Goal: Task Accomplishment & Management: Manage account settings

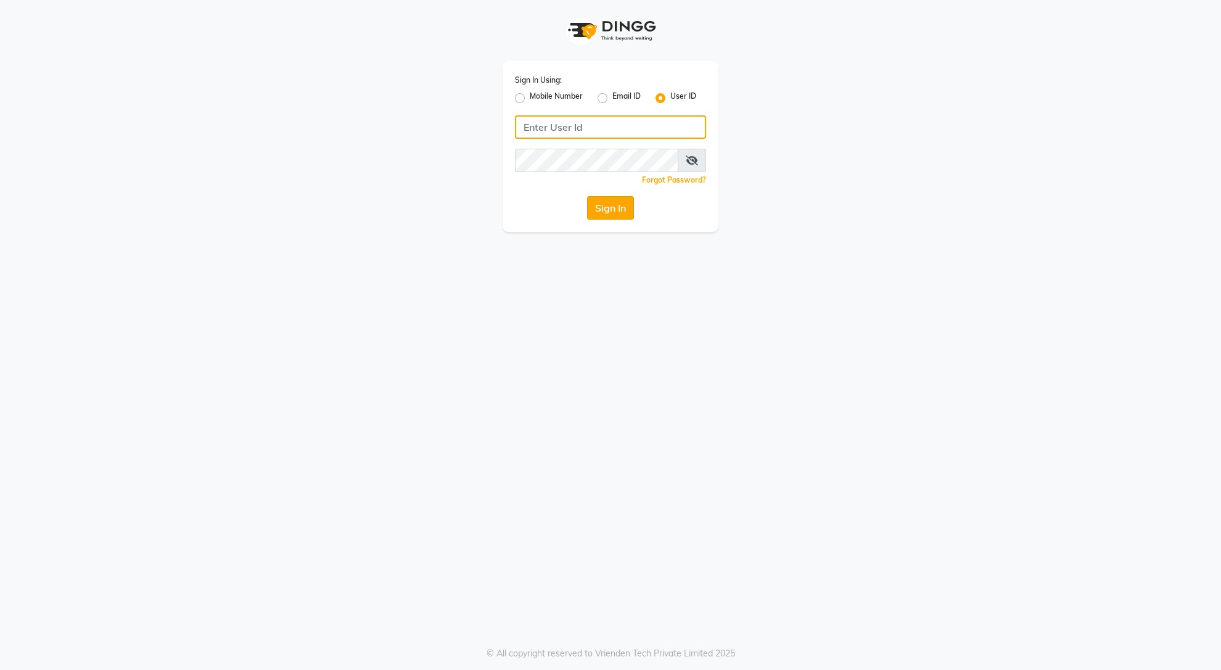
type input "glamsalon"
click at [606, 204] on button "Sign In" at bounding box center [610, 207] width 47 height 23
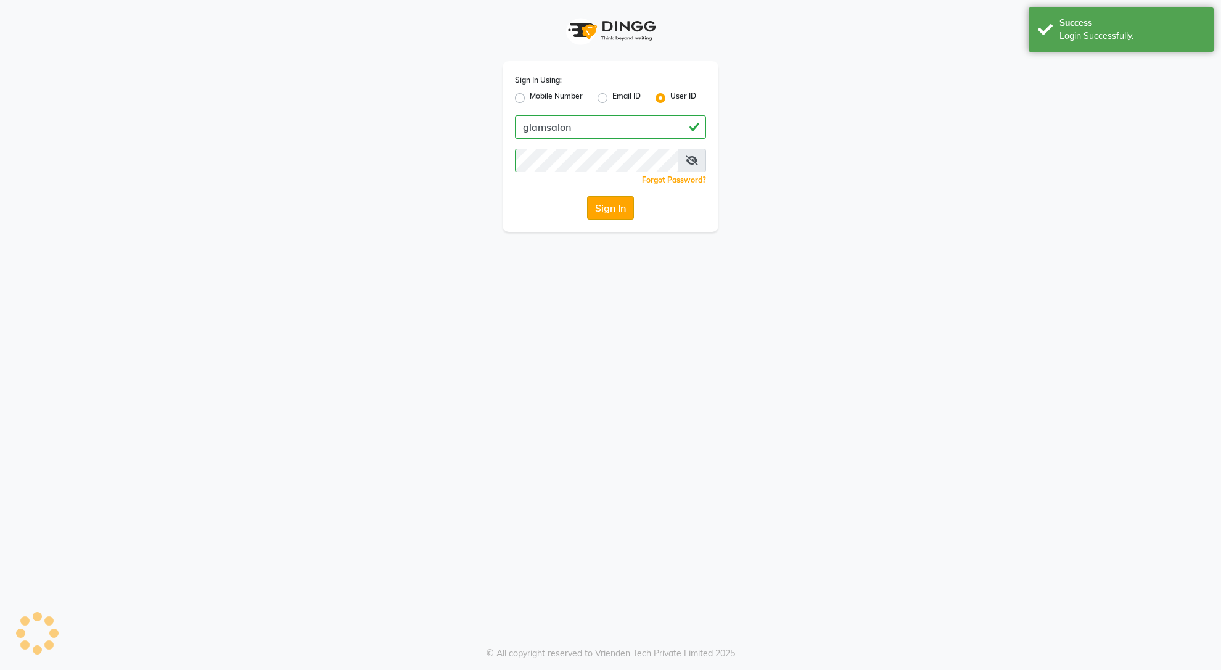
select select "5447"
select select "service"
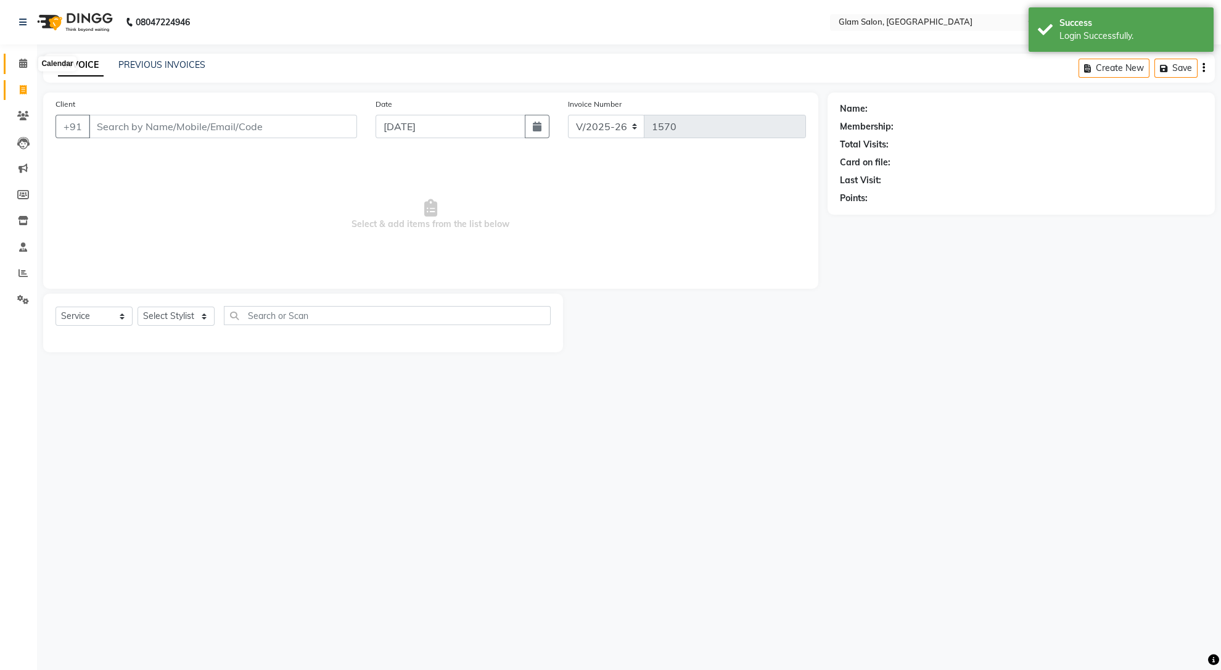
click at [22, 60] on icon at bounding box center [23, 63] width 8 height 9
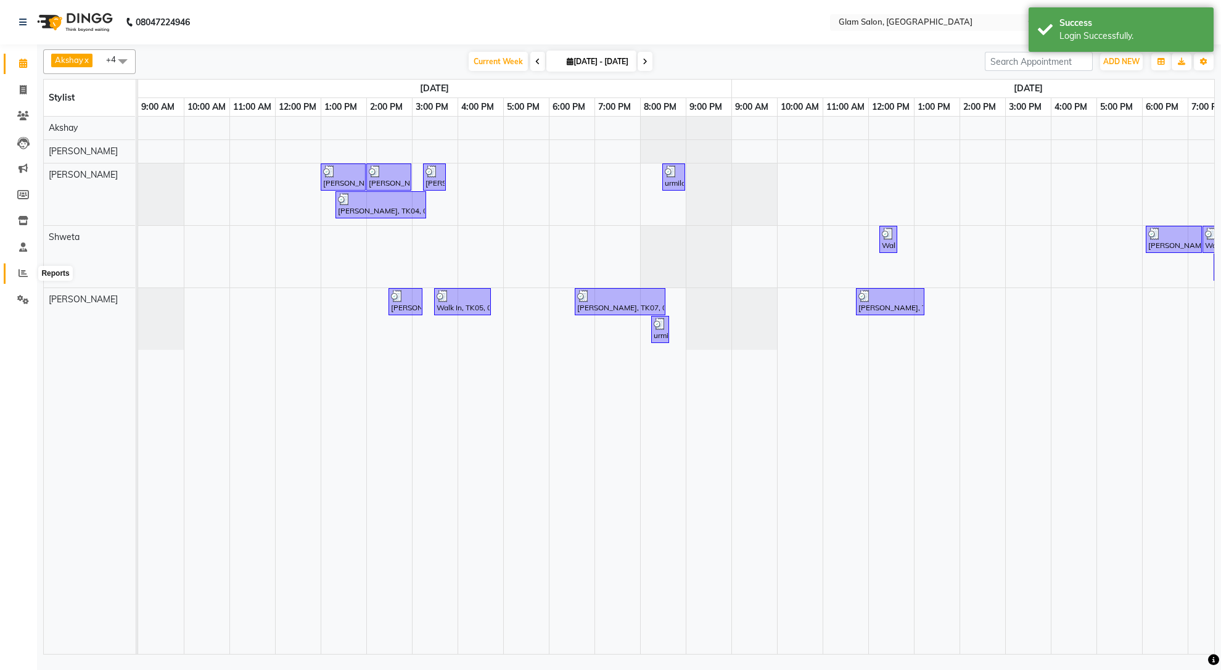
click at [20, 277] on icon at bounding box center [23, 272] width 9 height 9
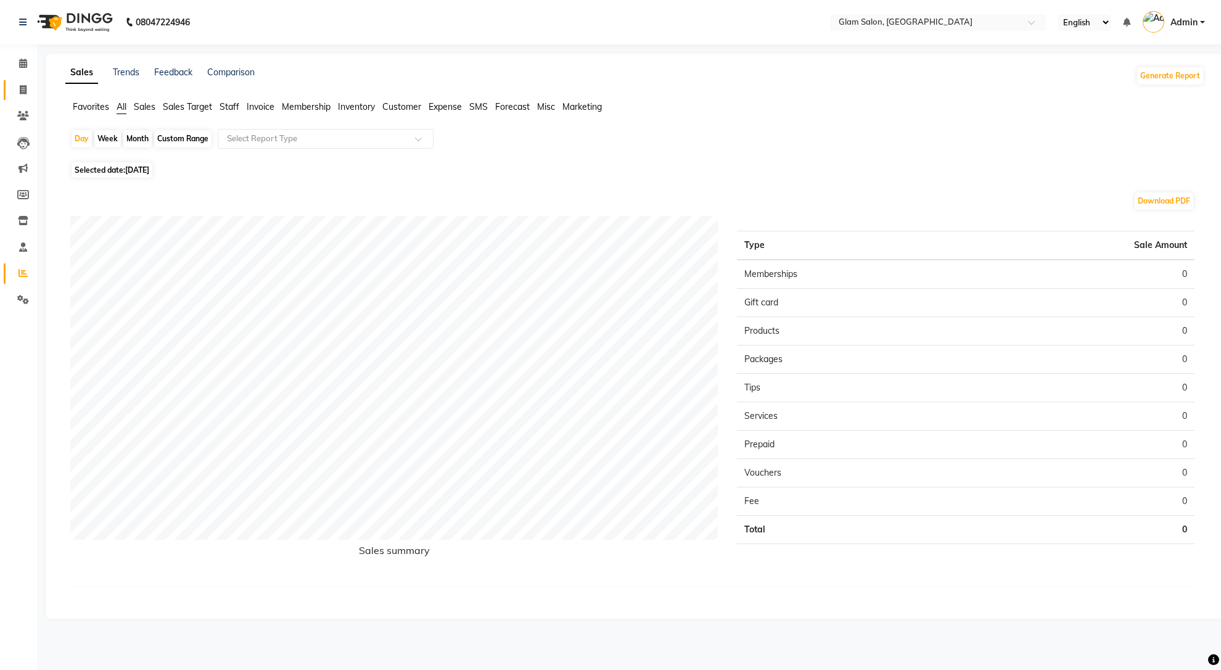
click at [17, 80] on link "Invoice" at bounding box center [19, 90] width 30 height 20
select select "5447"
select select "service"
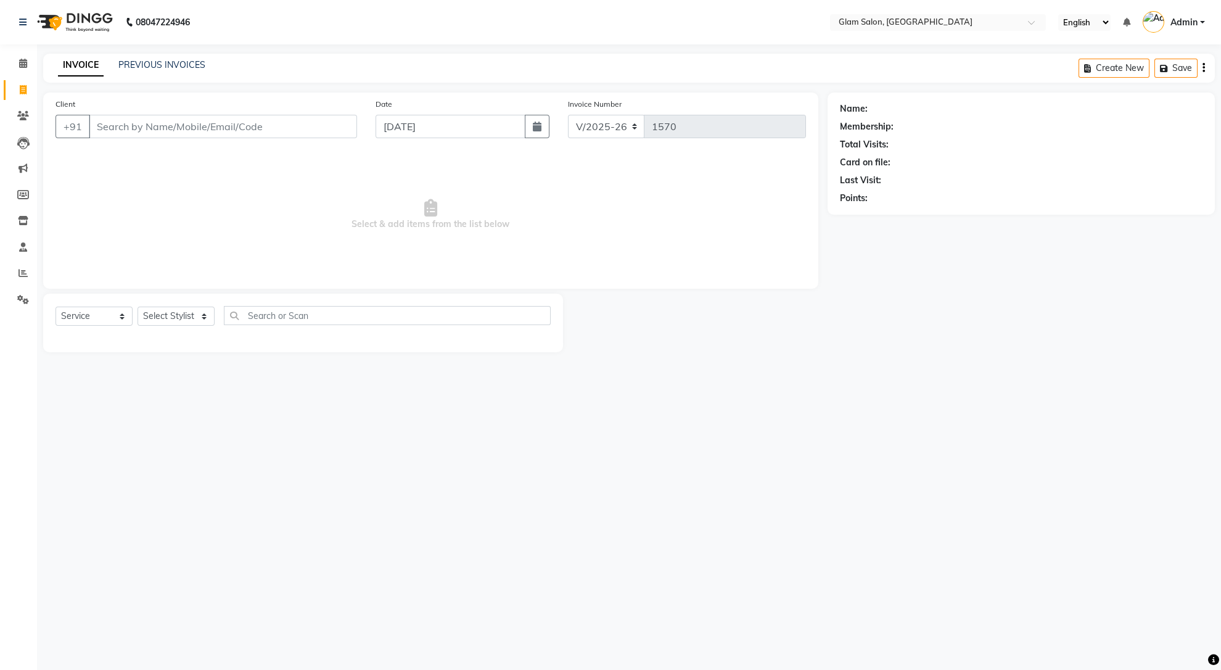
click at [194, 131] on input "Client" at bounding box center [223, 126] width 268 height 23
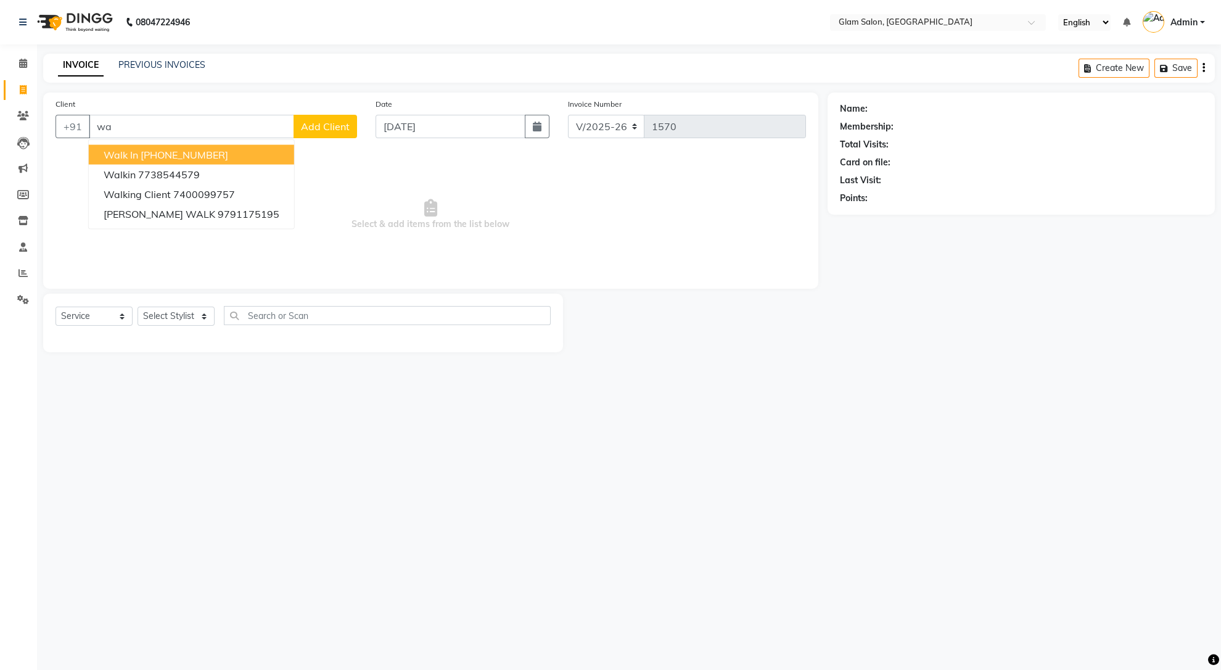
type input "w"
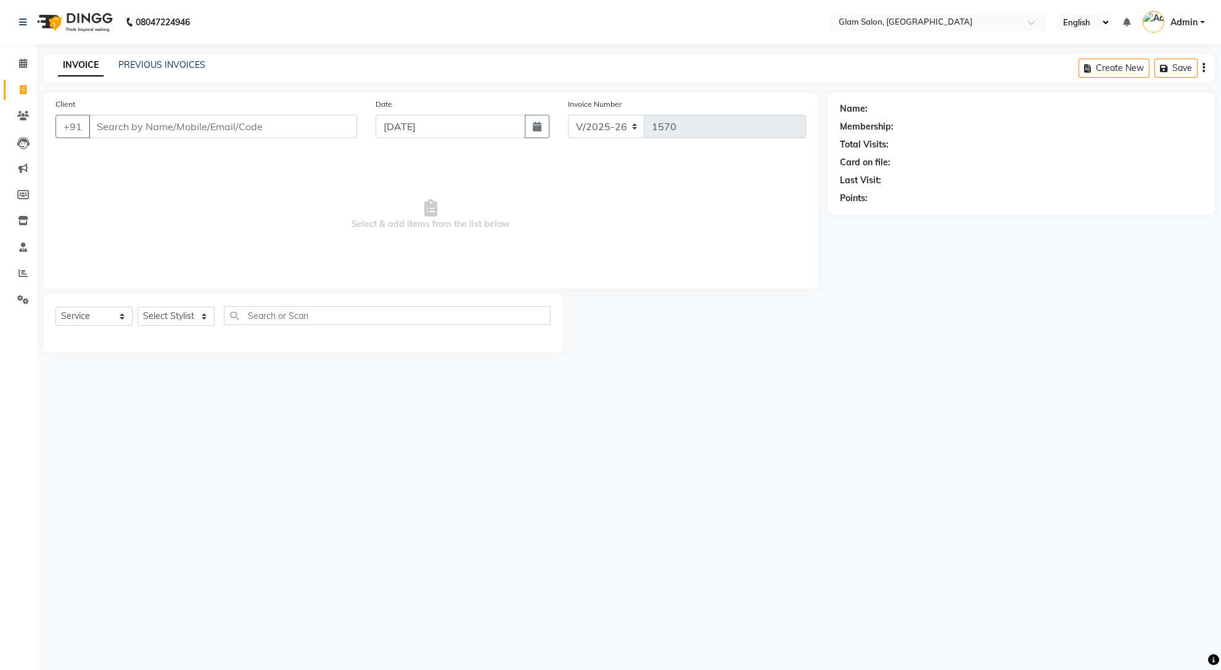
click at [175, 128] on input "Client" at bounding box center [223, 126] width 268 height 23
click at [115, 126] on input "Client" at bounding box center [223, 126] width 268 height 23
click at [159, 124] on input "Client" at bounding box center [223, 126] width 268 height 23
click at [138, 130] on input "Client" at bounding box center [223, 126] width 268 height 23
click at [168, 124] on input "Client" at bounding box center [223, 126] width 268 height 23
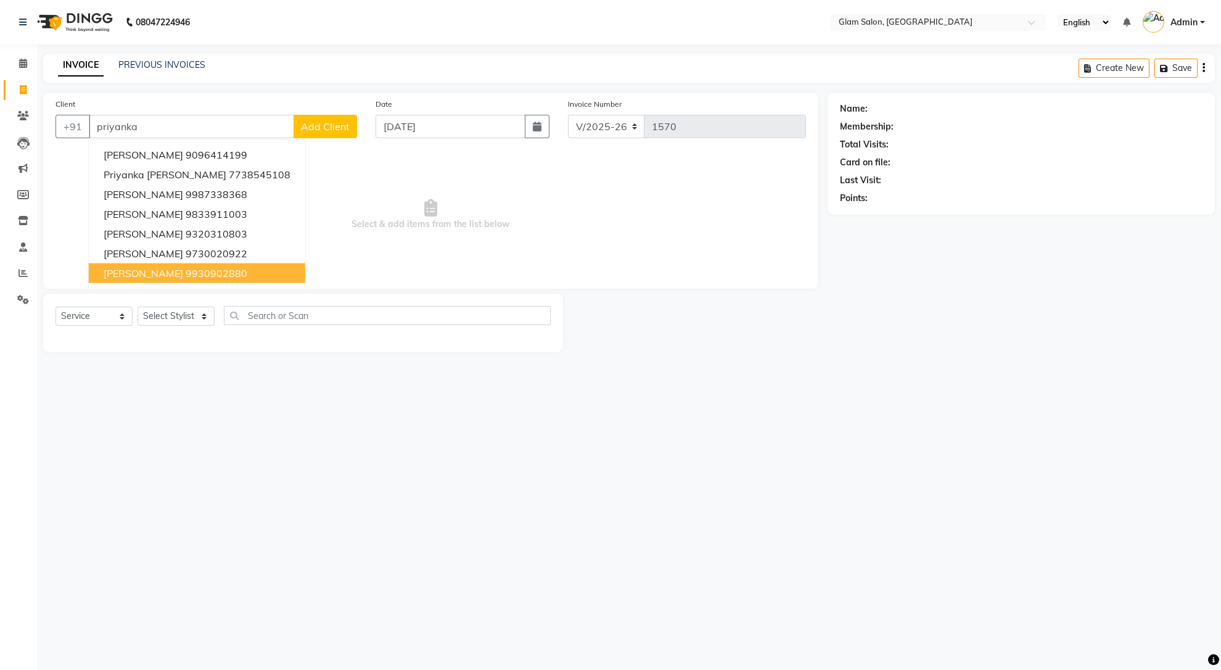
click at [199, 275] on ngb-highlight "9930902880" at bounding box center [217, 273] width 62 height 12
type input "9930902880"
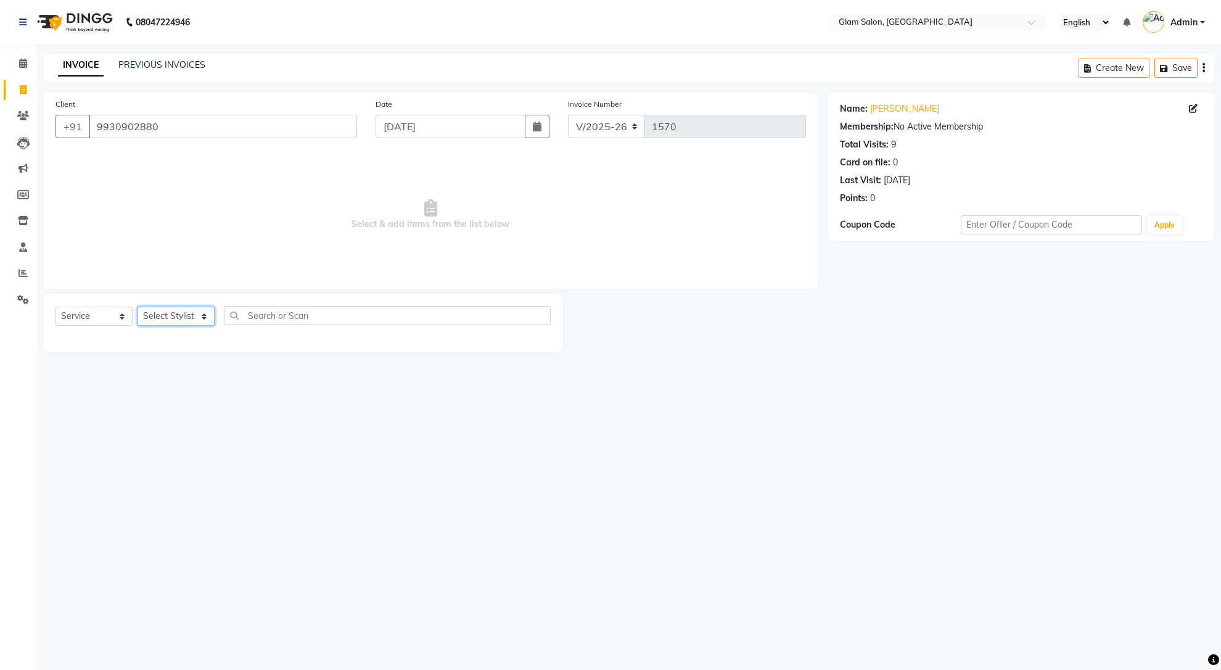
click at [201, 309] on select "Select Stylist [PERSON_NAME] [PERSON_NAME] [PERSON_NAME] Shweta" at bounding box center [176, 316] width 77 height 19
select select "90403"
click at [138, 307] on select "Select Stylist [PERSON_NAME] [PERSON_NAME] [PERSON_NAME] Shweta" at bounding box center [176, 316] width 77 height 19
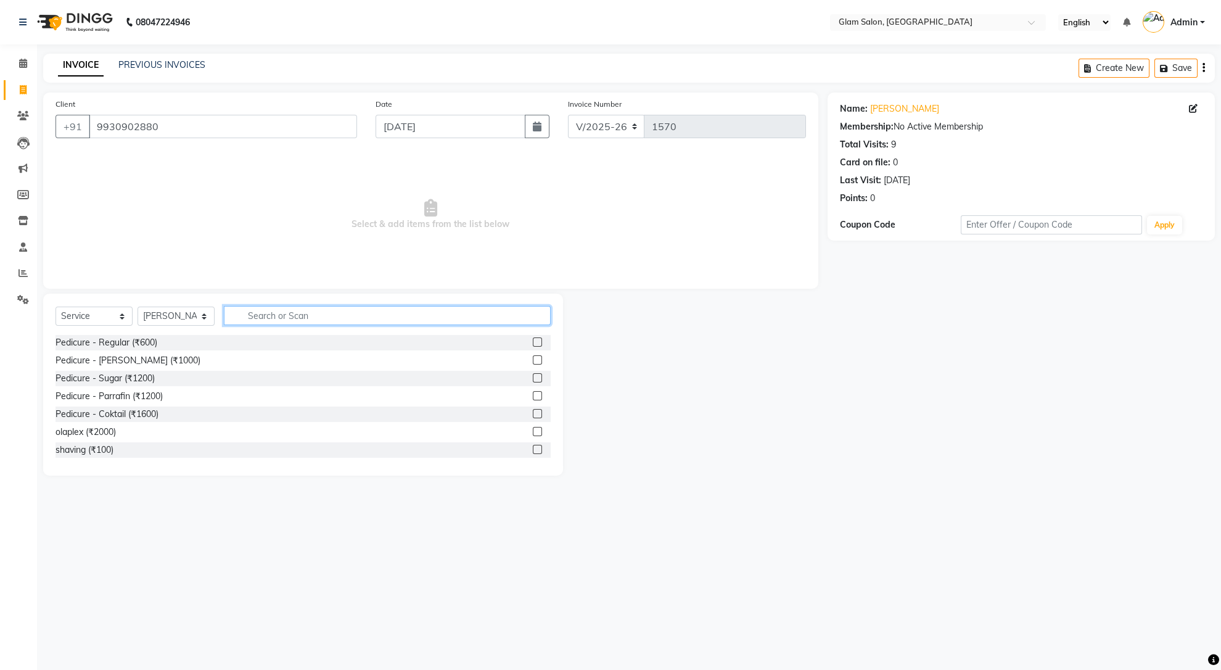
click at [342, 315] on input "text" at bounding box center [387, 315] width 327 height 19
type input "e"
type input "c"
type input "upp"
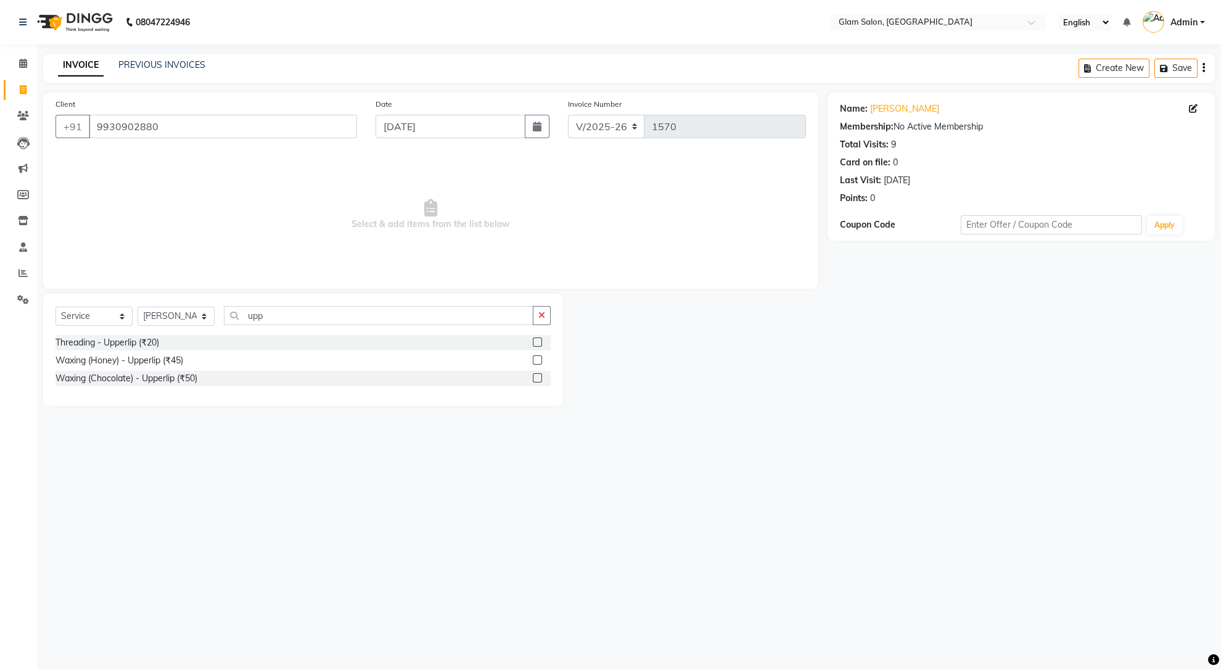
click at [538, 377] on label at bounding box center [537, 377] width 9 height 9
click at [538, 377] on input "checkbox" at bounding box center [537, 378] width 8 height 8
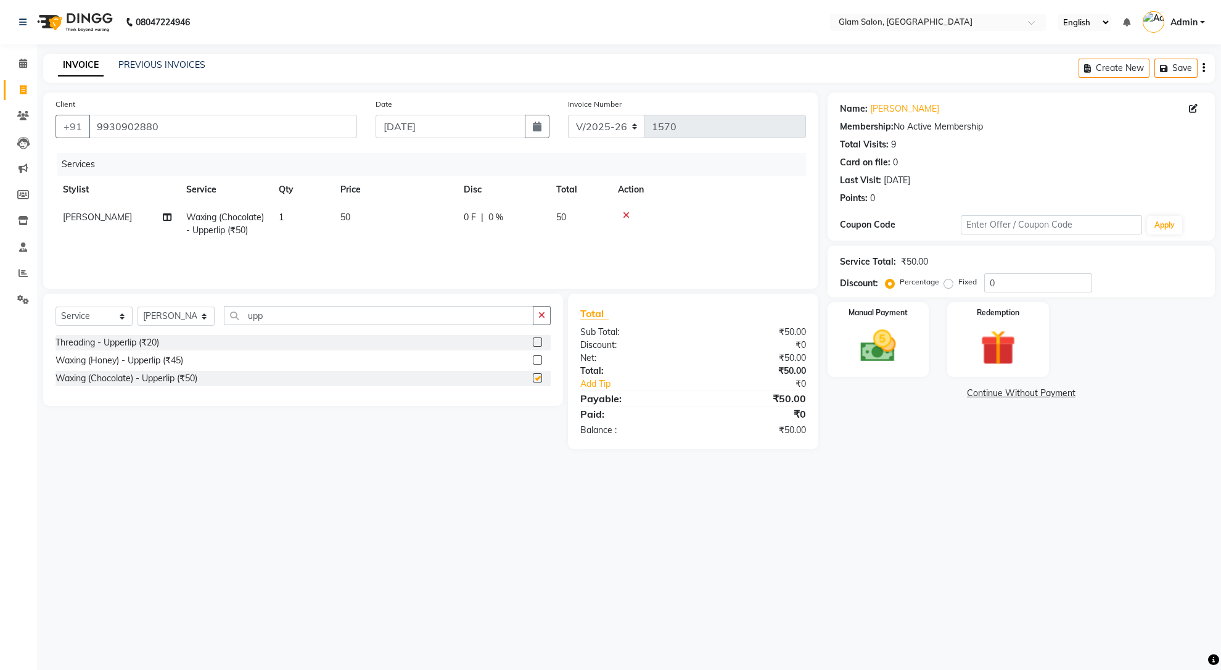
checkbox input "false"
click at [347, 222] on span "50" at bounding box center [345, 217] width 10 height 11
select select "90403"
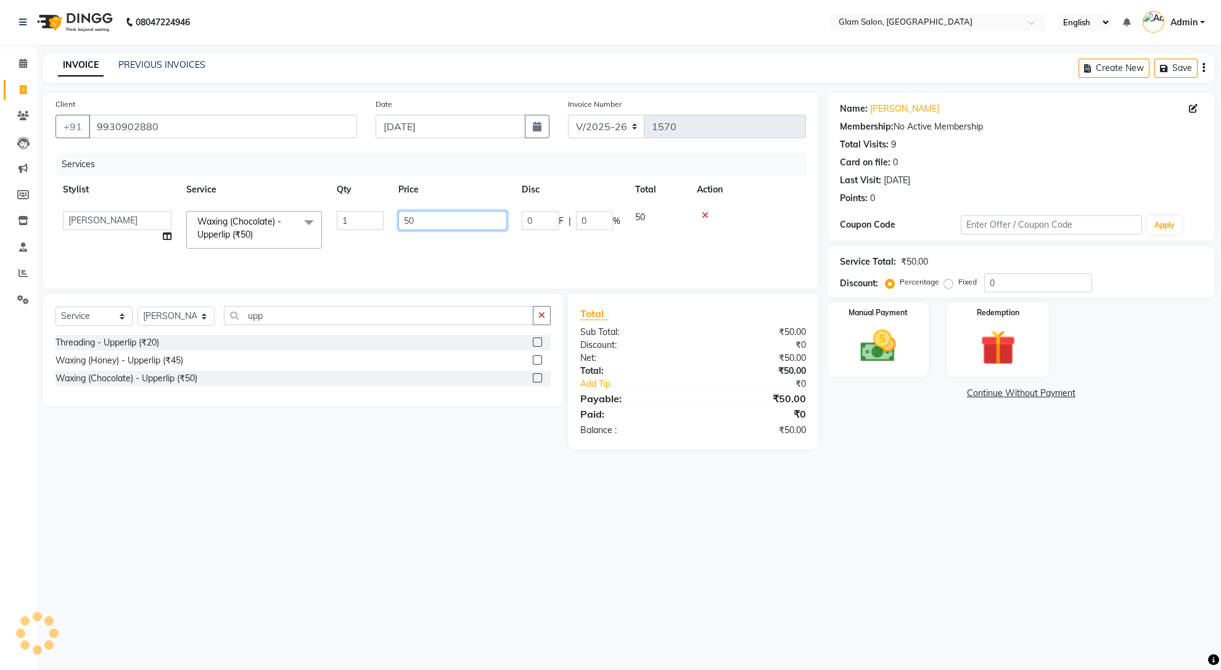
click at [421, 223] on input "50" at bounding box center [452, 220] width 109 height 19
type input "5"
type input "120"
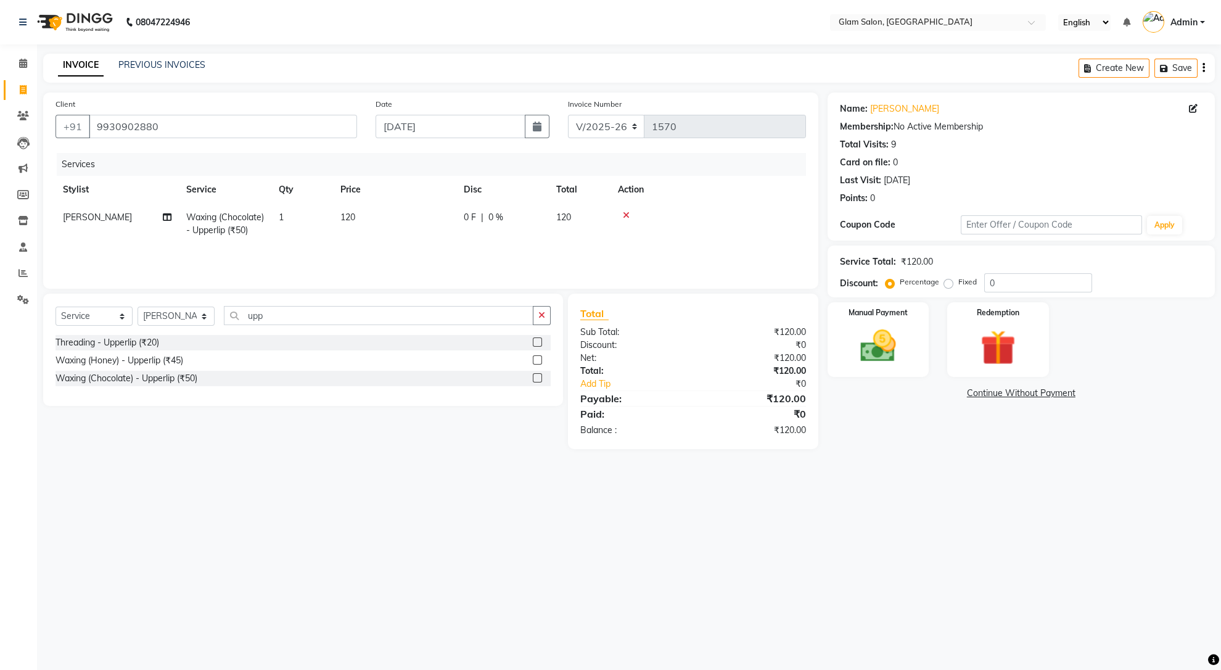
click at [821, 242] on div "Client [PHONE_NUMBER] Date [DATE] Invoice Number V/2025 V/[PHONE_NUMBER] Servic…" at bounding box center [431, 271] width 794 height 357
click at [891, 344] on img at bounding box center [878, 346] width 60 height 43
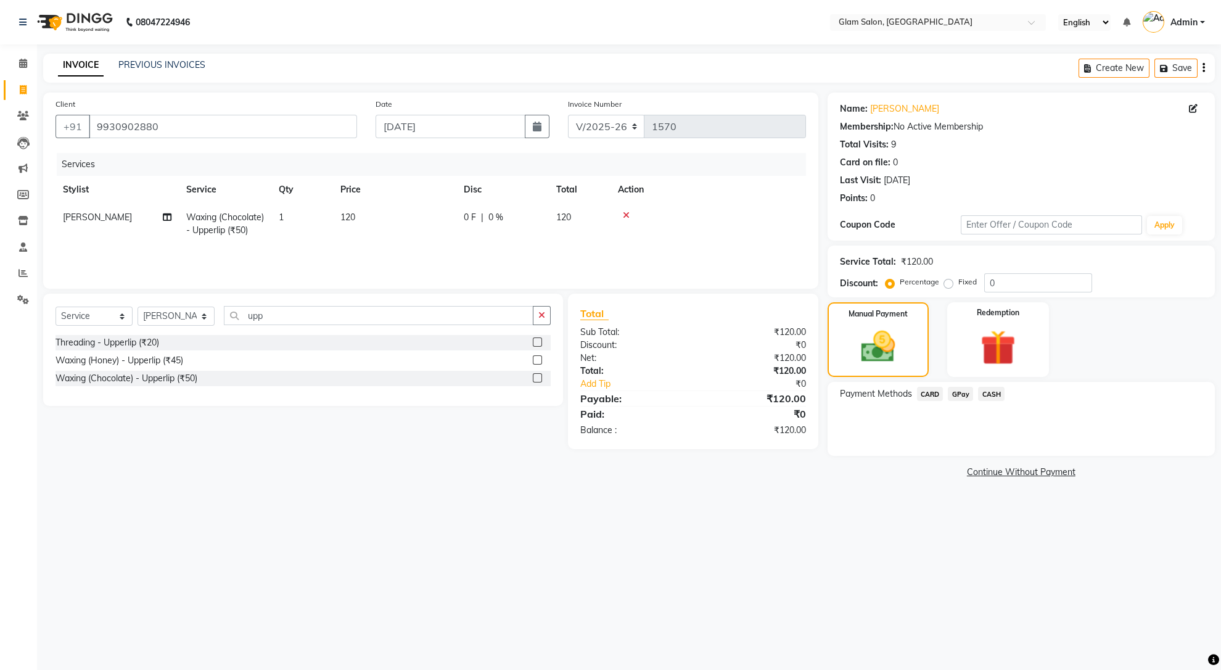
click at [963, 392] on span "GPay" at bounding box center [960, 394] width 25 height 14
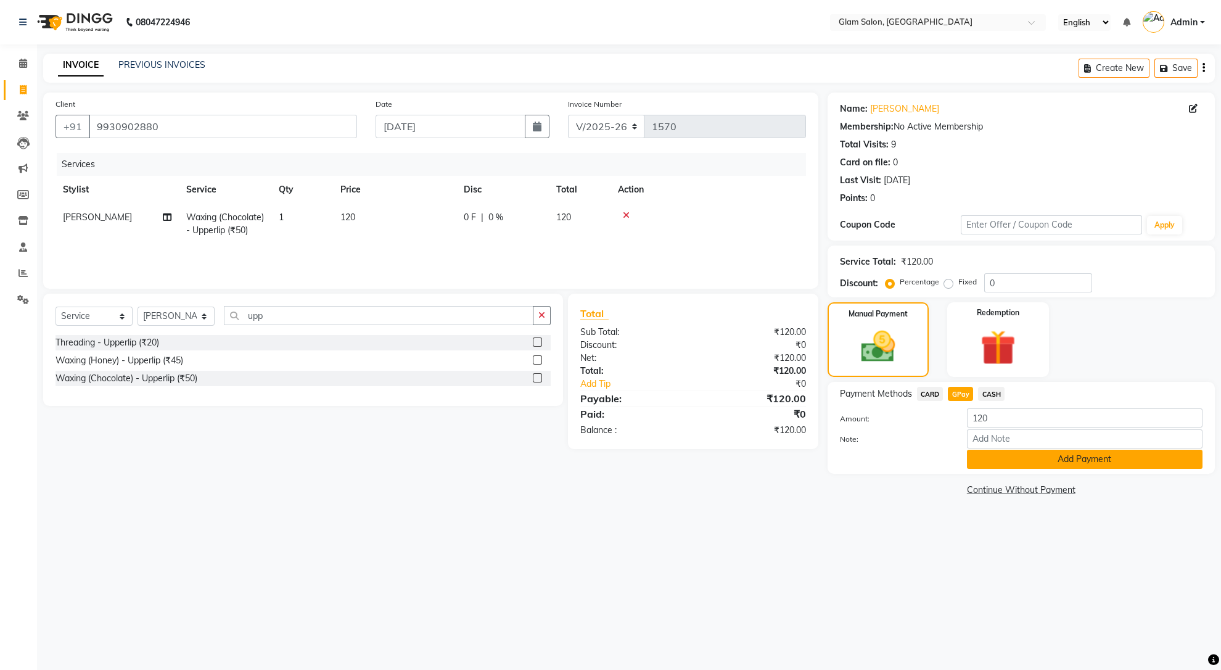
click at [1057, 461] on button "Add Payment" at bounding box center [1085, 459] width 236 height 19
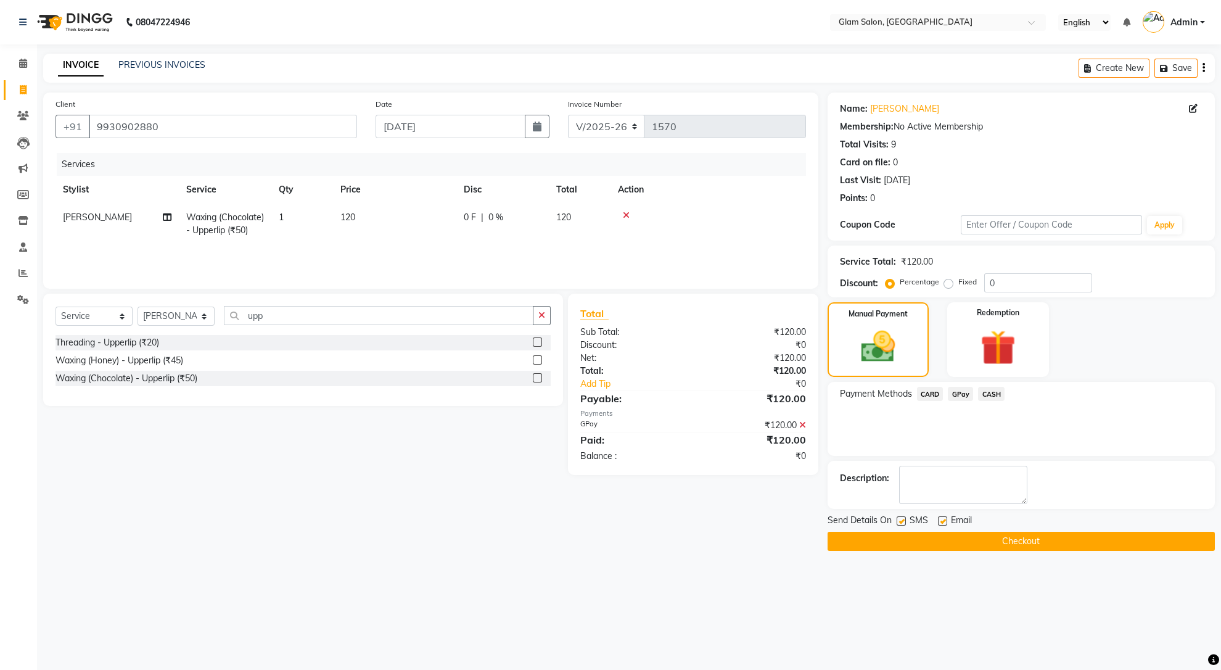
click at [897, 522] on label at bounding box center [901, 520] width 9 height 9
click at [897, 522] on input "checkbox" at bounding box center [901, 522] width 8 height 8
checkbox input "false"
click at [938, 522] on label at bounding box center [942, 520] width 9 height 9
click at [938, 522] on input "checkbox" at bounding box center [942, 522] width 8 height 8
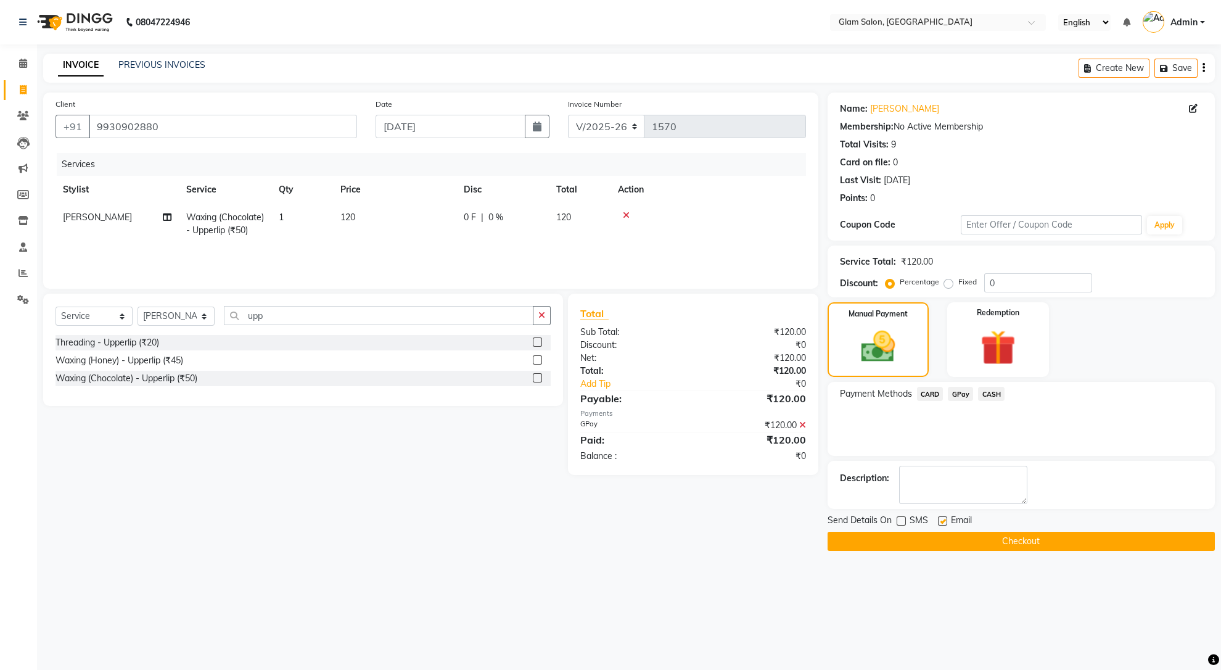
checkbox input "false"
click at [996, 534] on button "Checkout" at bounding box center [1021, 541] width 387 height 19
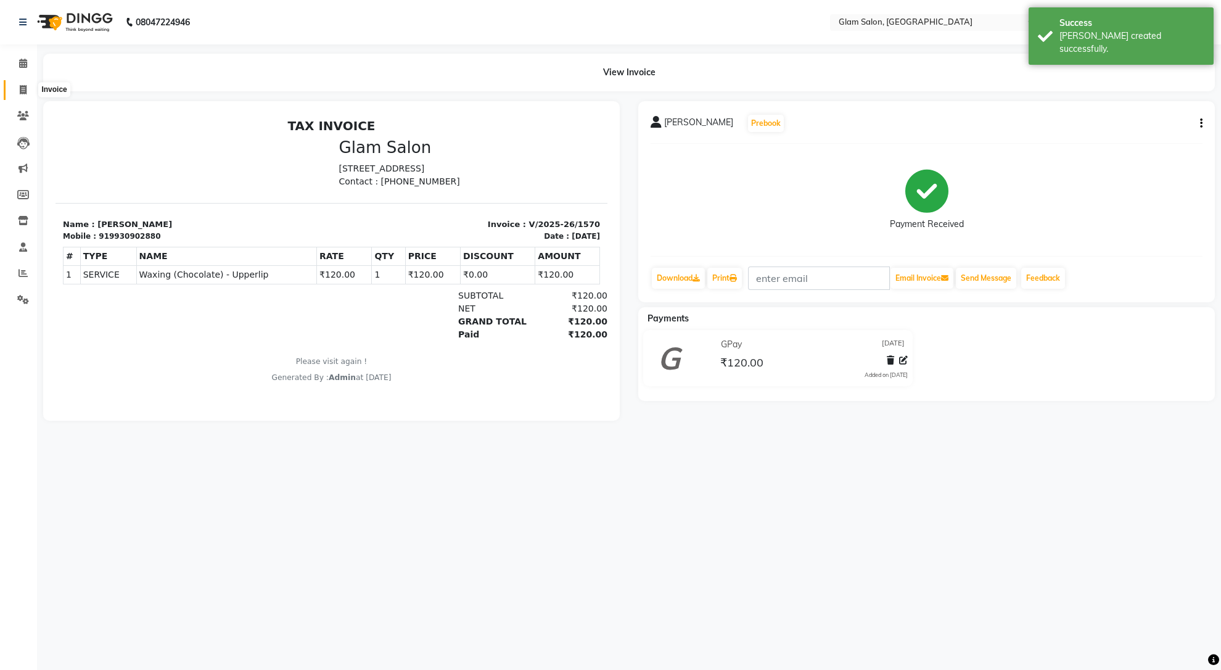
click at [24, 91] on icon at bounding box center [23, 89] width 7 height 9
select select "5447"
select select "service"
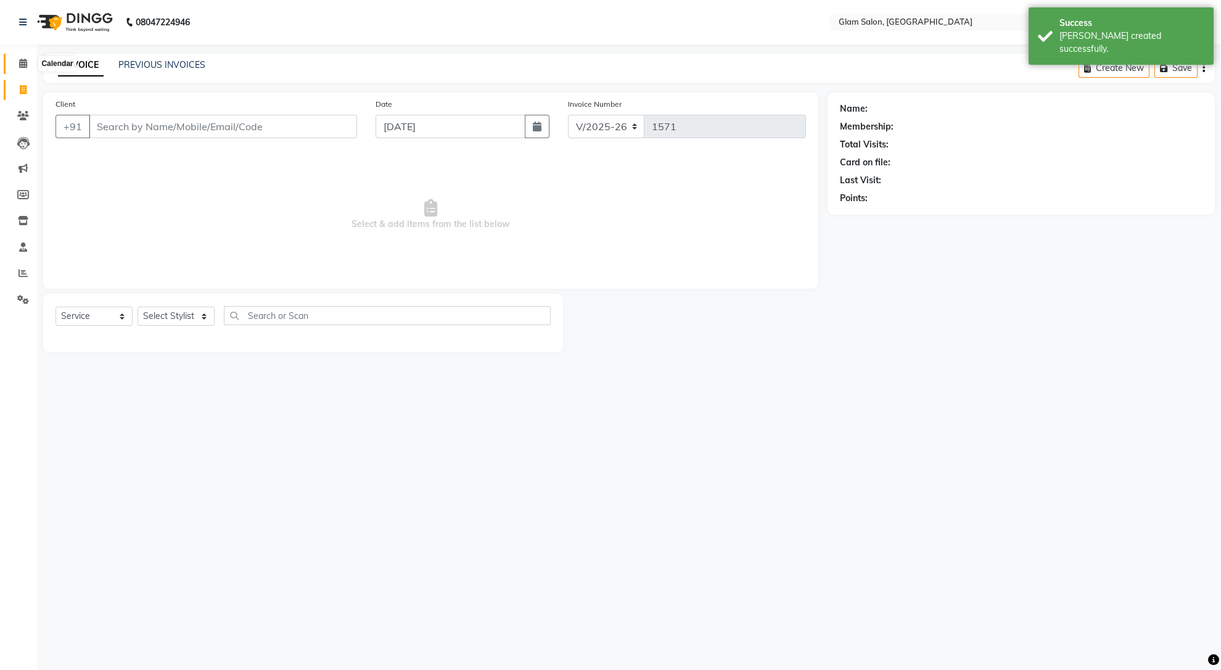
click at [21, 65] on icon at bounding box center [23, 63] width 8 height 9
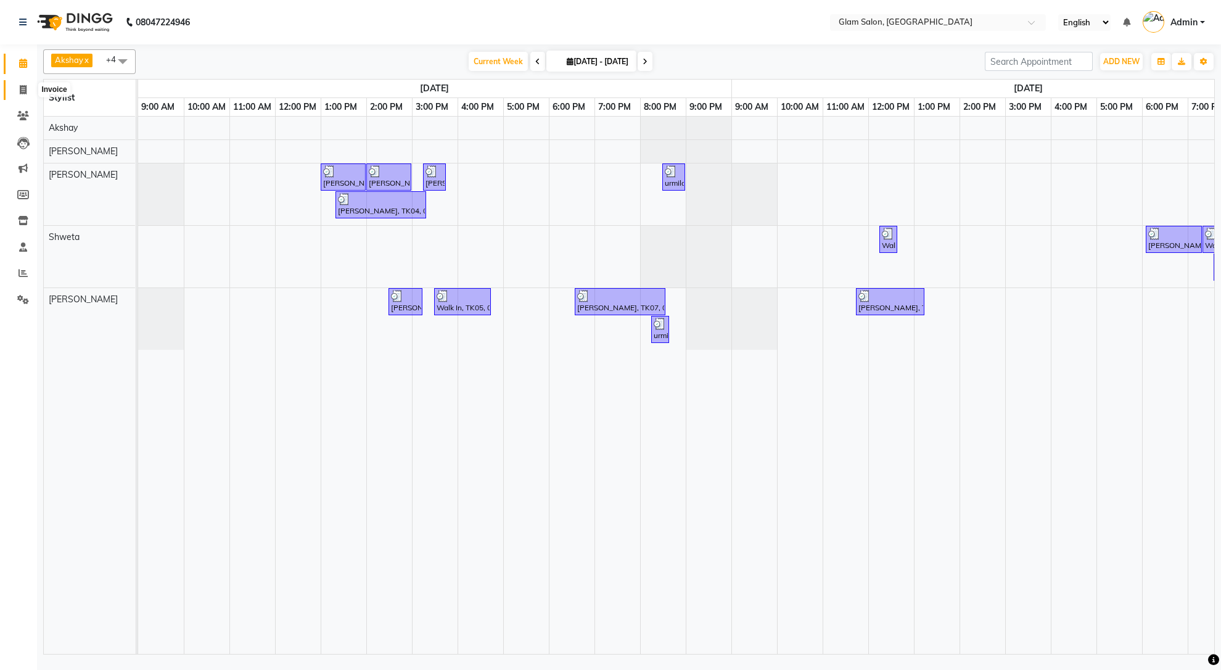
click at [23, 96] on span at bounding box center [23, 90] width 22 height 14
select select "5447"
select select "service"
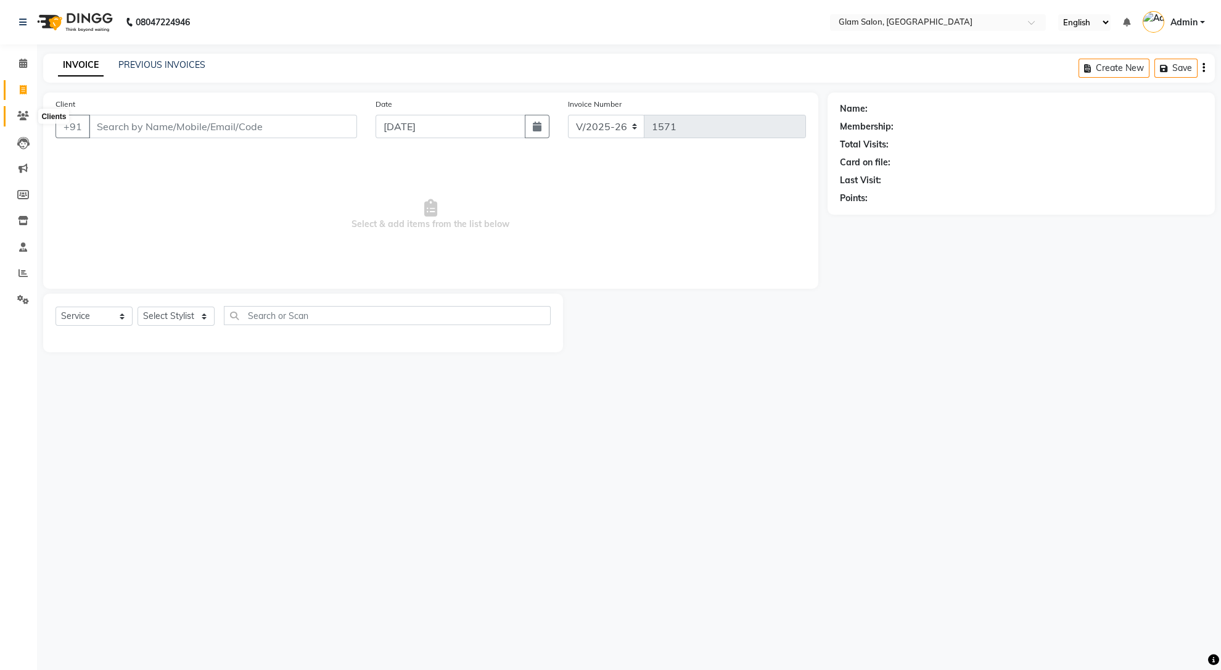
click at [23, 120] on icon at bounding box center [23, 115] width 12 height 9
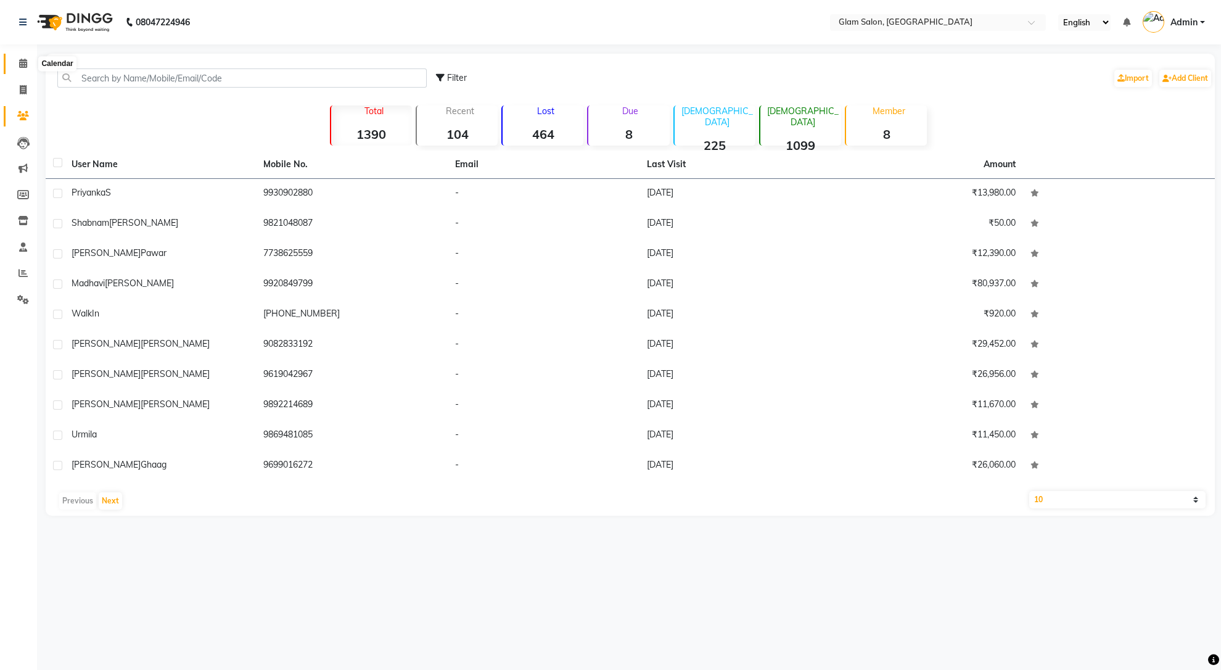
click at [13, 64] on span at bounding box center [23, 64] width 22 height 14
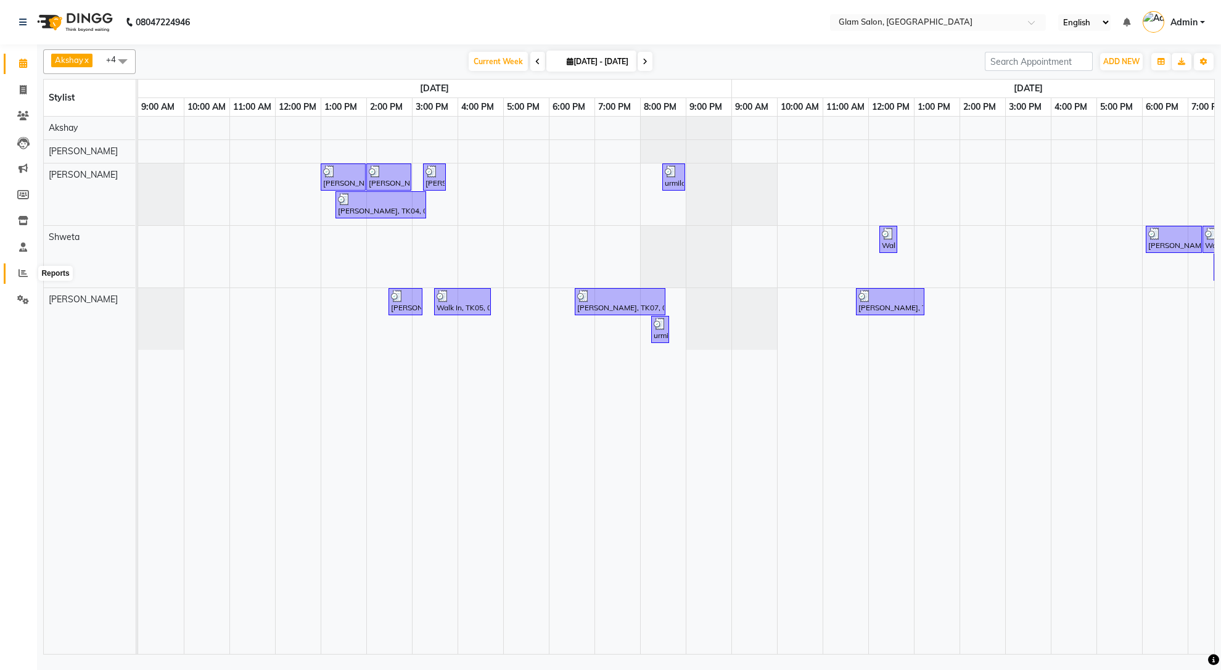
click at [15, 276] on span at bounding box center [23, 273] width 22 height 14
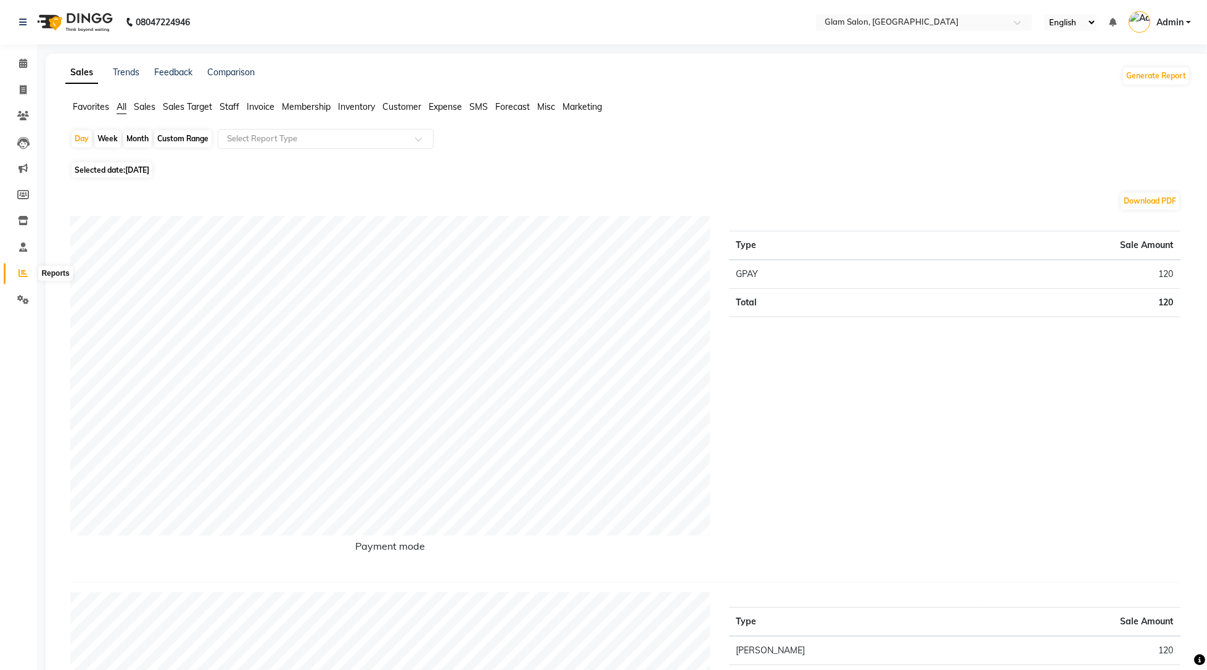
click at [20, 270] on icon at bounding box center [23, 272] width 9 height 9
click at [139, 142] on div "Month" at bounding box center [137, 138] width 28 height 17
select select "9"
select select "2025"
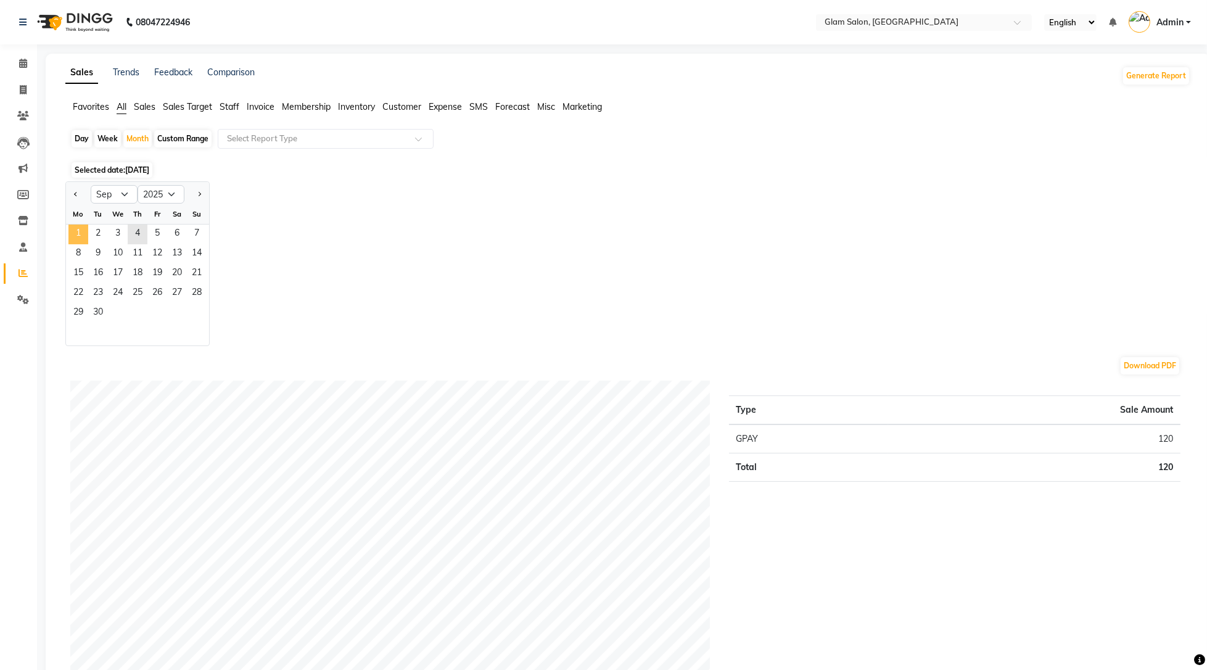
click at [80, 234] on span "1" at bounding box center [78, 235] width 20 height 20
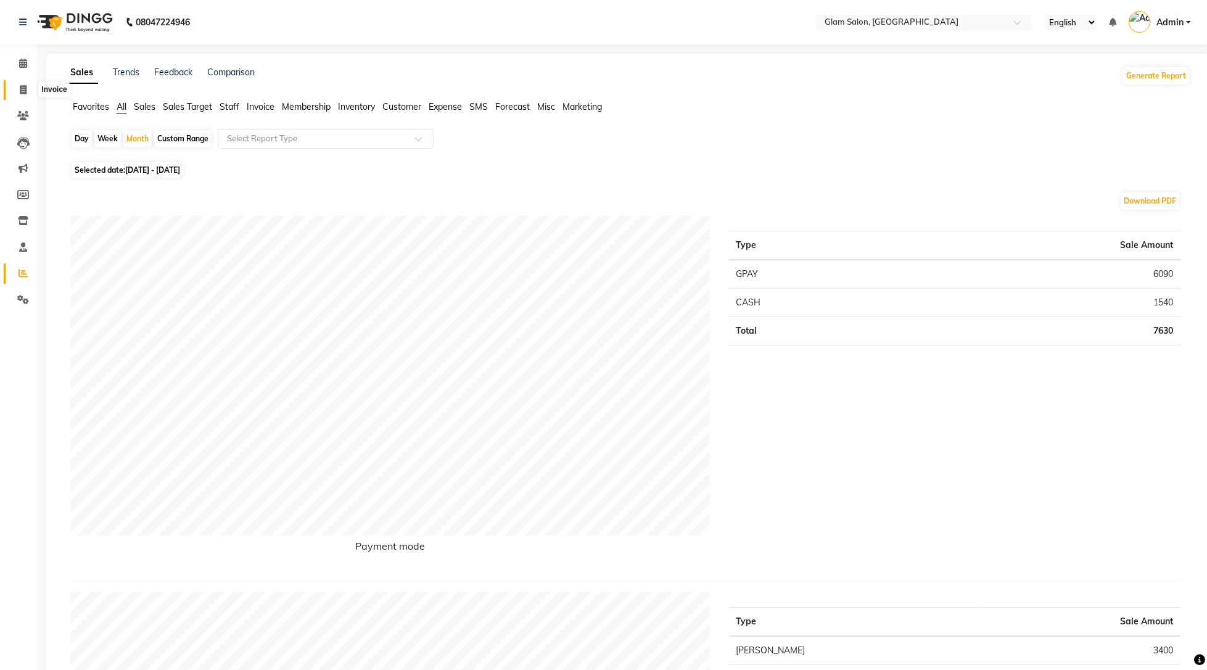
click at [17, 93] on span at bounding box center [23, 90] width 22 height 14
select select "service"
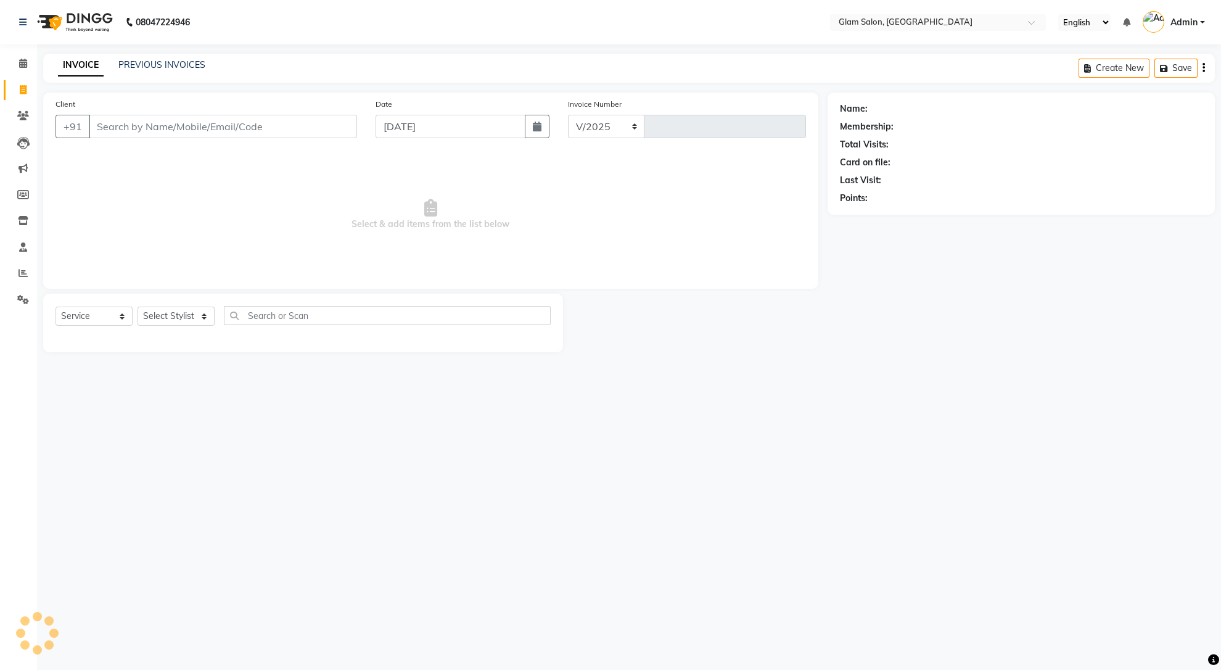
select select "5447"
type input "1571"
click at [257, 133] on input "Client" at bounding box center [223, 126] width 268 height 23
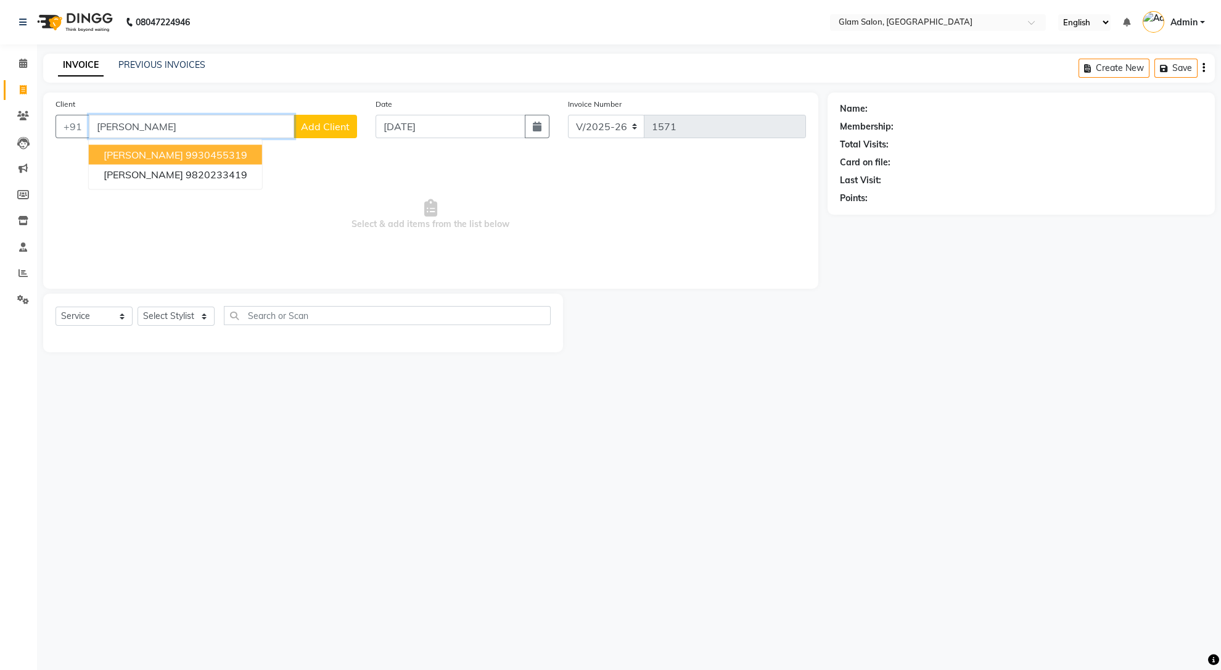
click at [205, 159] on ngb-highlight "9930455319" at bounding box center [217, 155] width 62 height 12
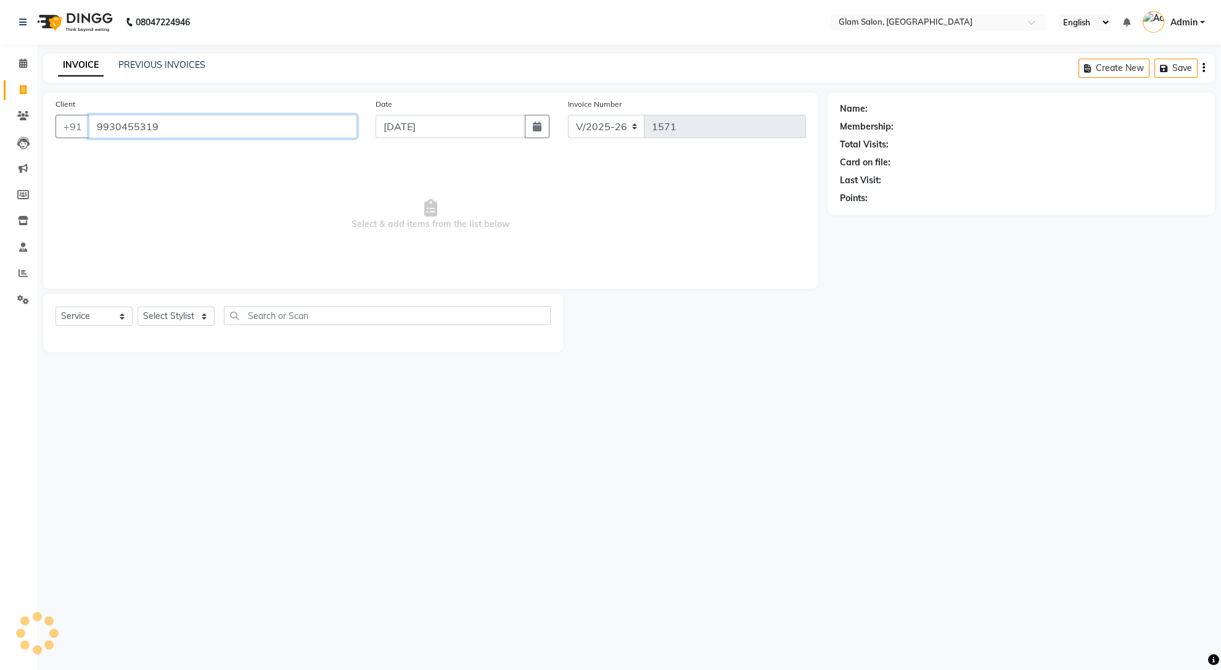
type input "9930455319"
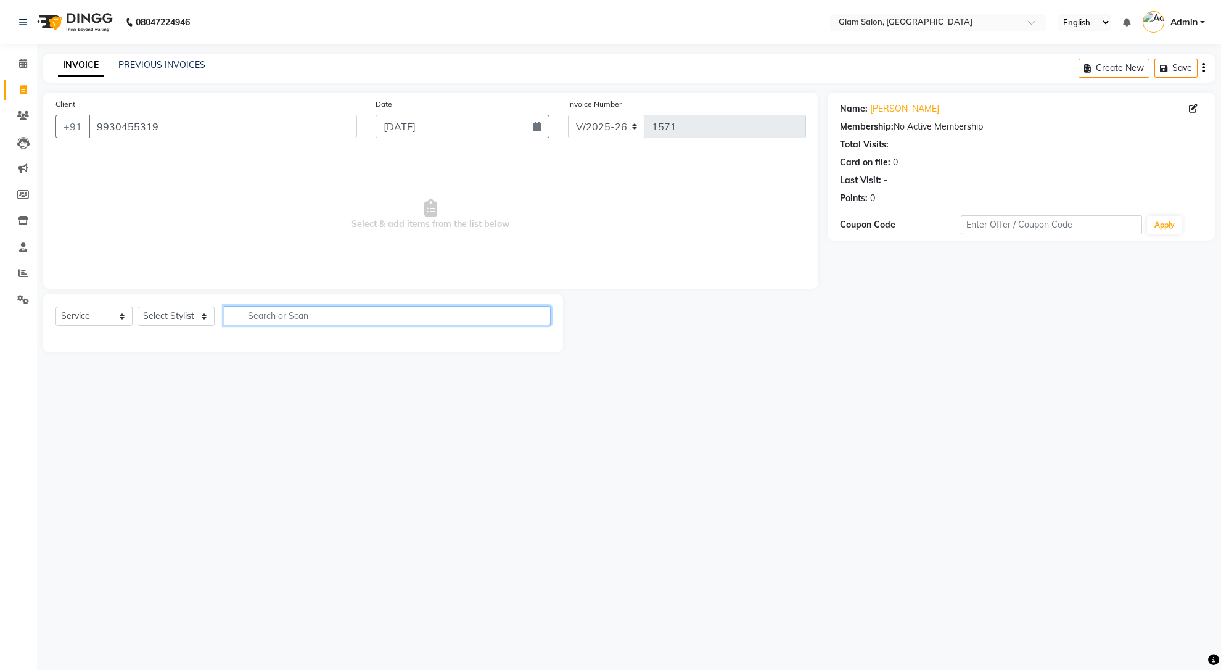
click at [251, 315] on input "text" at bounding box center [387, 315] width 327 height 19
click at [184, 318] on select "Select Stylist [PERSON_NAME] [PERSON_NAME] [PERSON_NAME] Shweta" at bounding box center [176, 316] width 77 height 19
select select "90403"
click at [138, 307] on select "Select Stylist [PERSON_NAME] [PERSON_NAME] [PERSON_NAME] Shweta" at bounding box center [176, 316] width 77 height 19
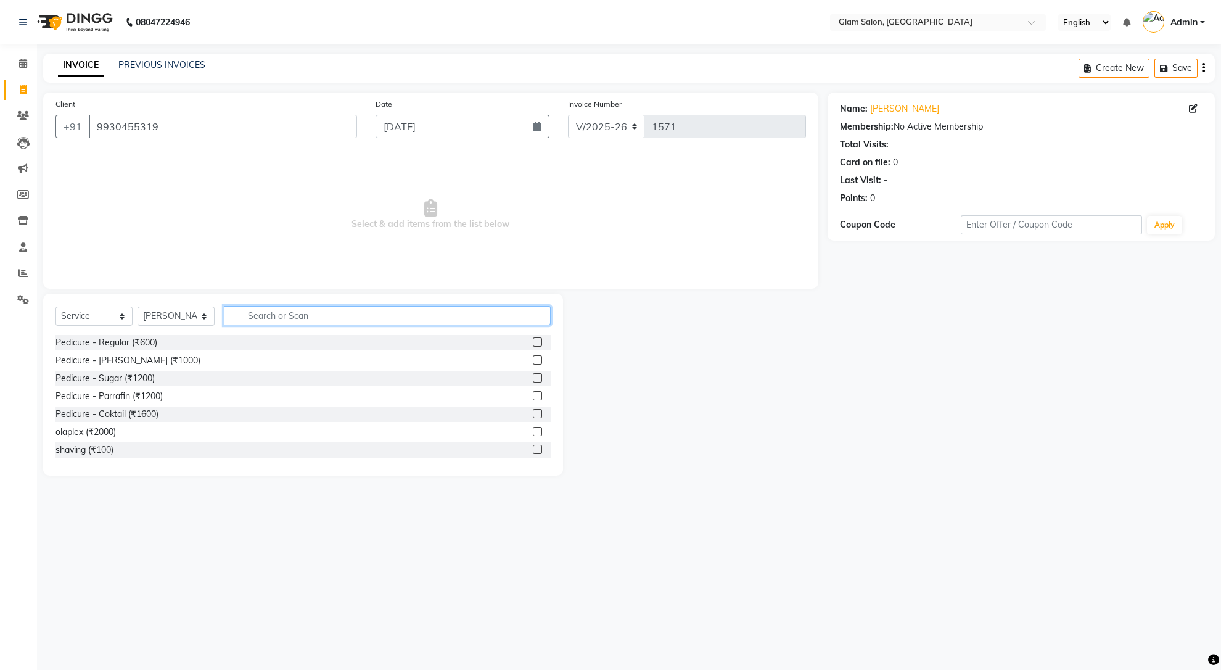
click at [269, 312] on input "text" at bounding box center [387, 315] width 327 height 19
type input "eye"
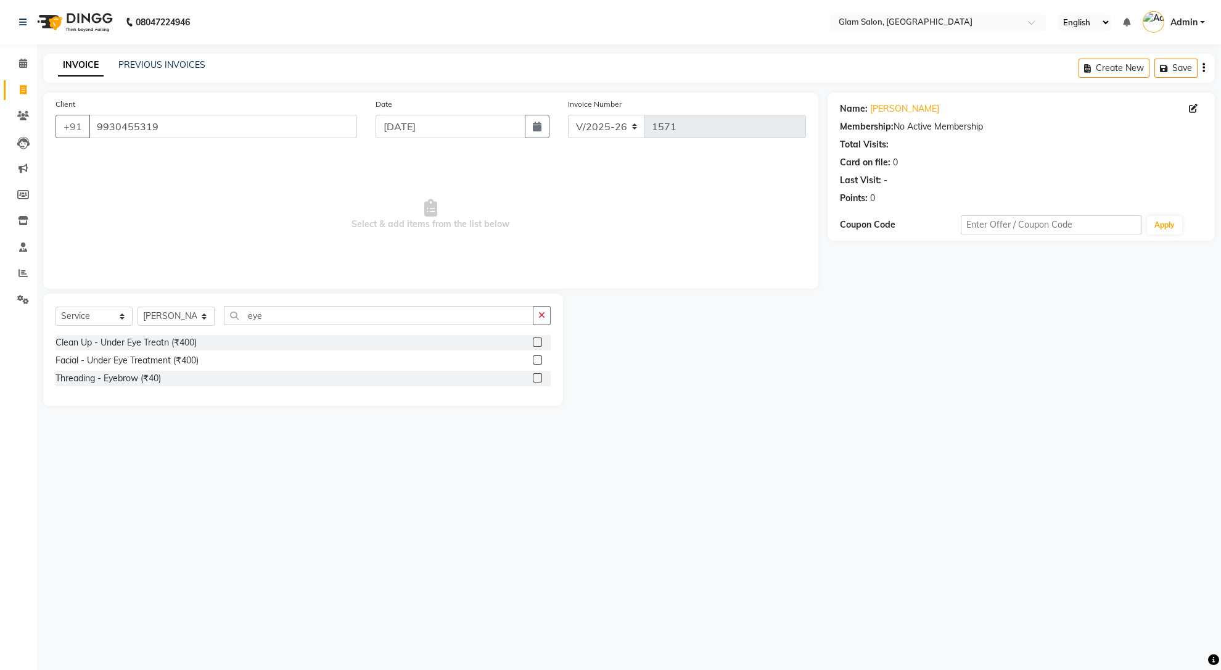
click at [537, 381] on label at bounding box center [537, 377] width 9 height 9
click at [537, 381] on input "checkbox" at bounding box center [537, 378] width 8 height 8
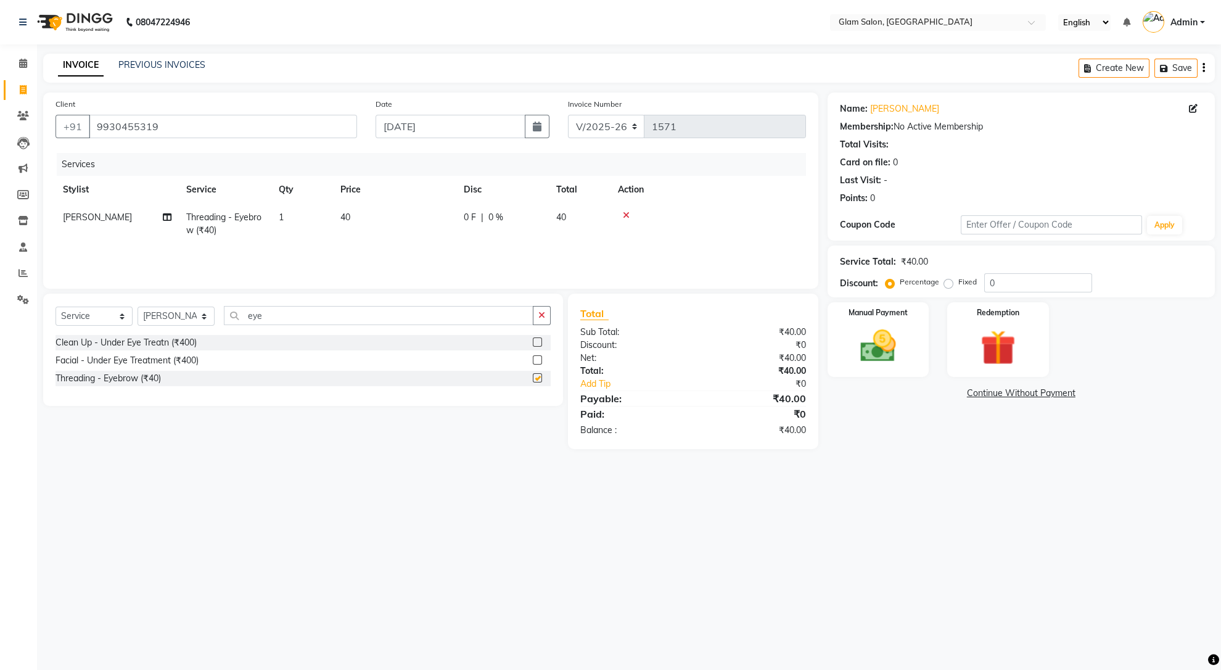
checkbox input "false"
click at [349, 218] on span "40" at bounding box center [345, 217] width 10 height 11
select select "90403"
click at [427, 218] on input "40" at bounding box center [452, 220] width 109 height 19
type input "4"
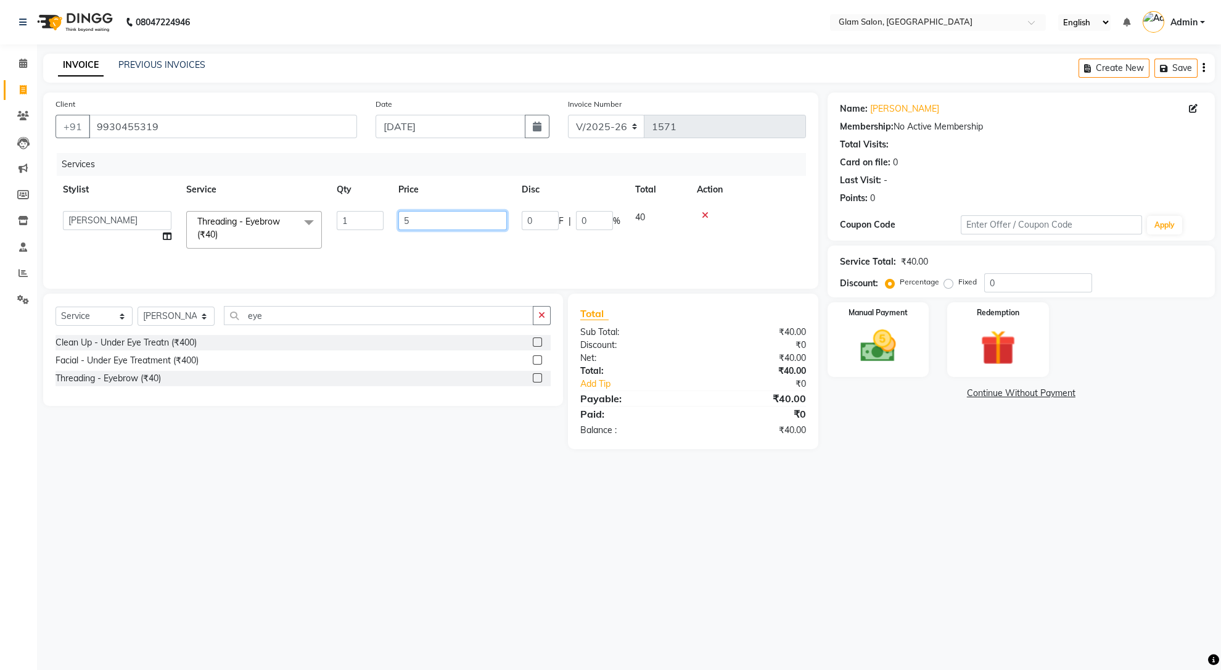
type input "50"
click at [727, 229] on td at bounding box center [748, 230] width 117 height 52
click at [888, 331] on img at bounding box center [878, 346] width 60 height 43
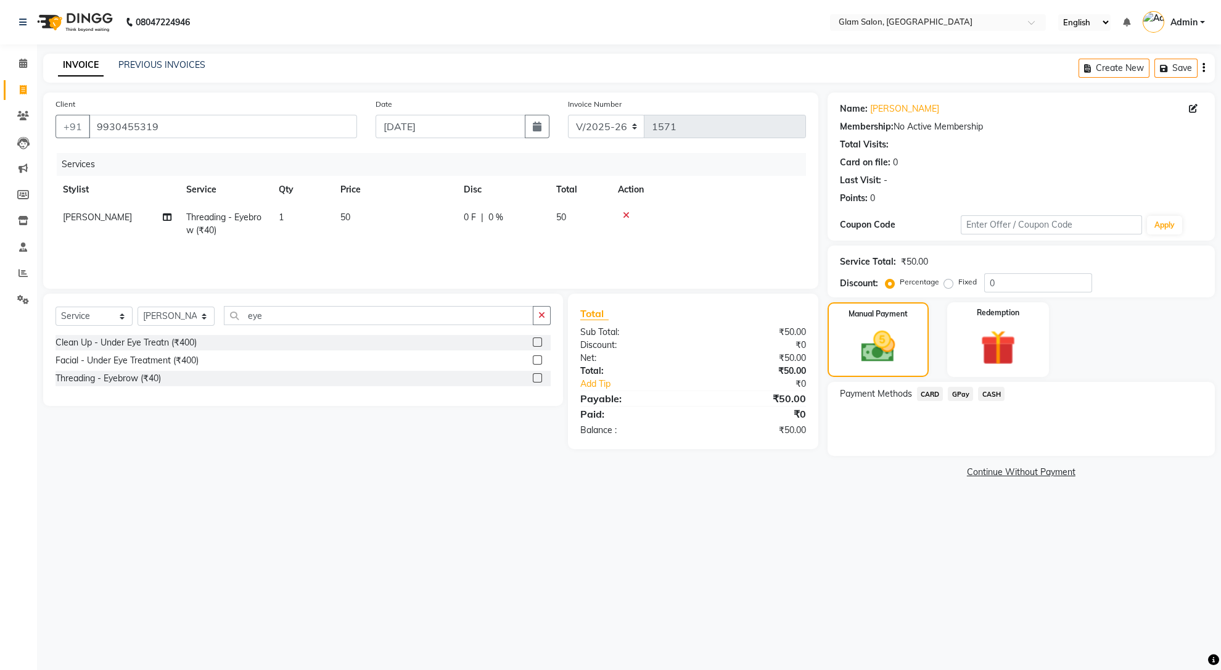
click at [950, 389] on span "GPay" at bounding box center [960, 394] width 25 height 14
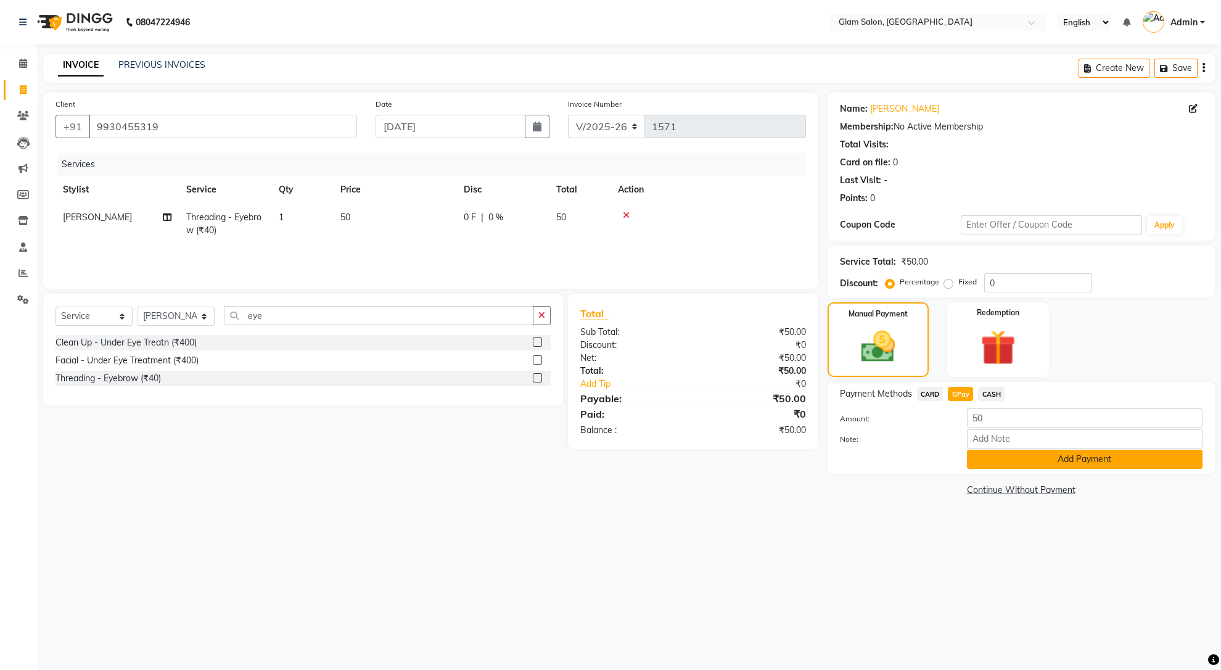
click at [1068, 461] on button "Add Payment" at bounding box center [1085, 459] width 236 height 19
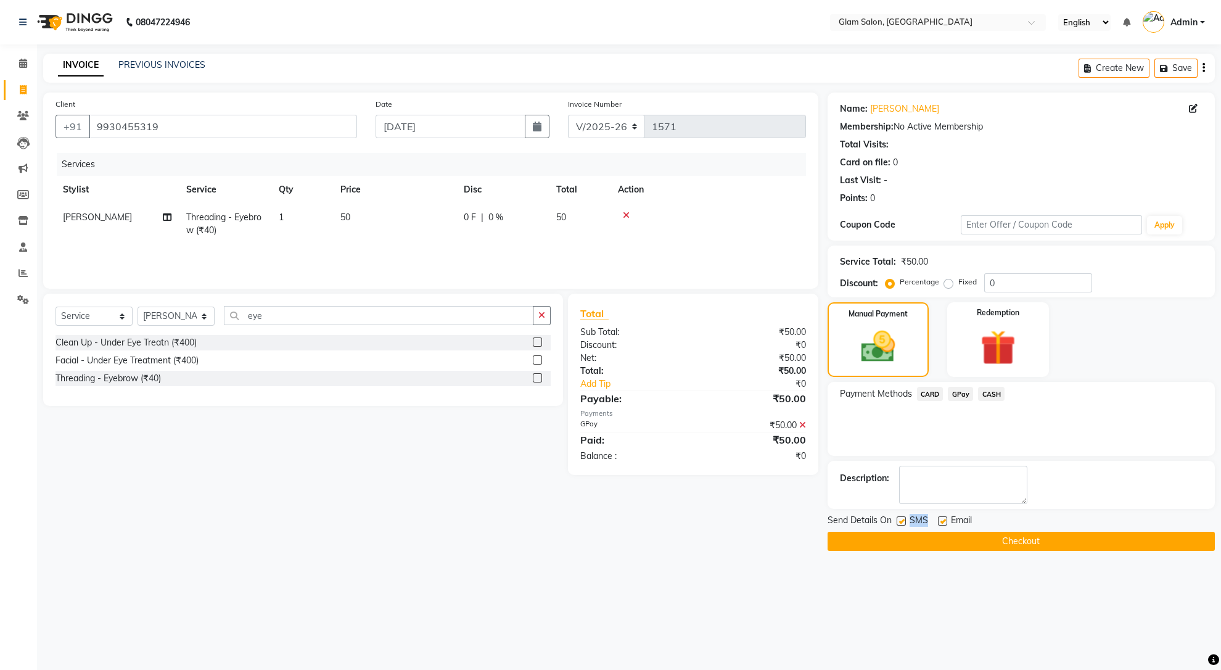
drag, startPoint x: 901, startPoint y: 521, endPoint x: 942, endPoint y: 522, distance: 40.7
click at [942, 522] on div "Send Details On SMS Email" at bounding box center [1021, 521] width 387 height 15
click at [942, 522] on label at bounding box center [942, 520] width 9 height 9
click at [942, 522] on input "checkbox" at bounding box center [942, 522] width 8 height 8
checkbox input "false"
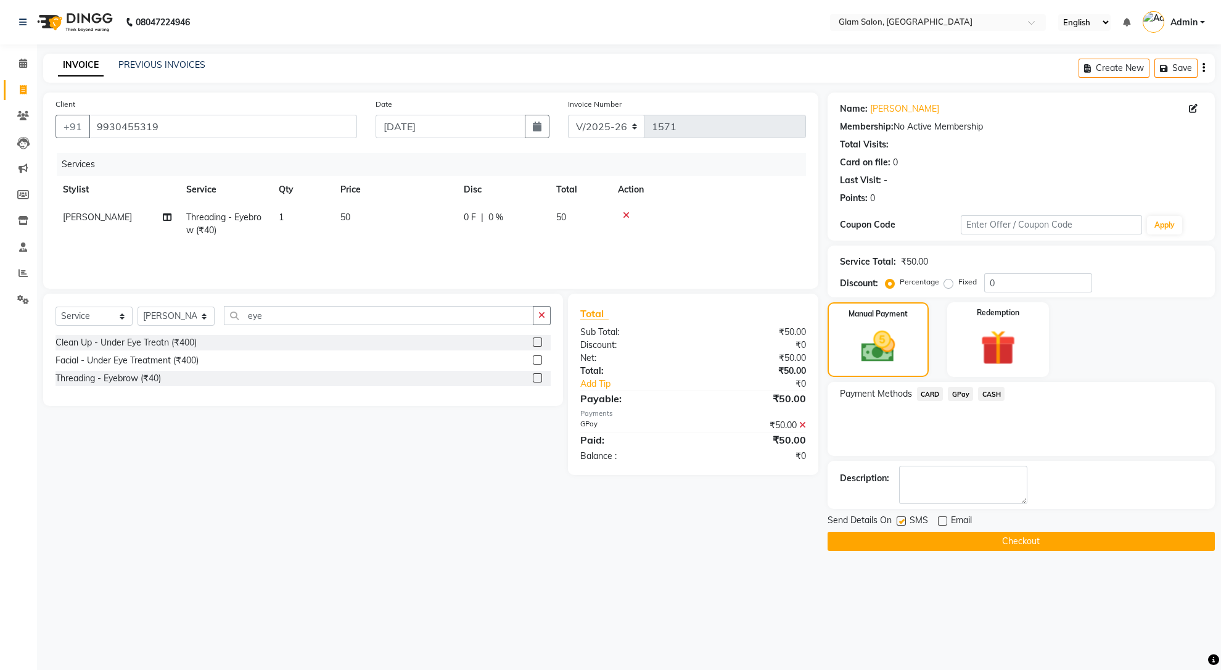
click at [897, 522] on label at bounding box center [901, 520] width 9 height 9
click at [897, 522] on input "checkbox" at bounding box center [901, 522] width 8 height 8
checkbox input "false"
click at [975, 542] on button "Checkout" at bounding box center [1021, 541] width 387 height 19
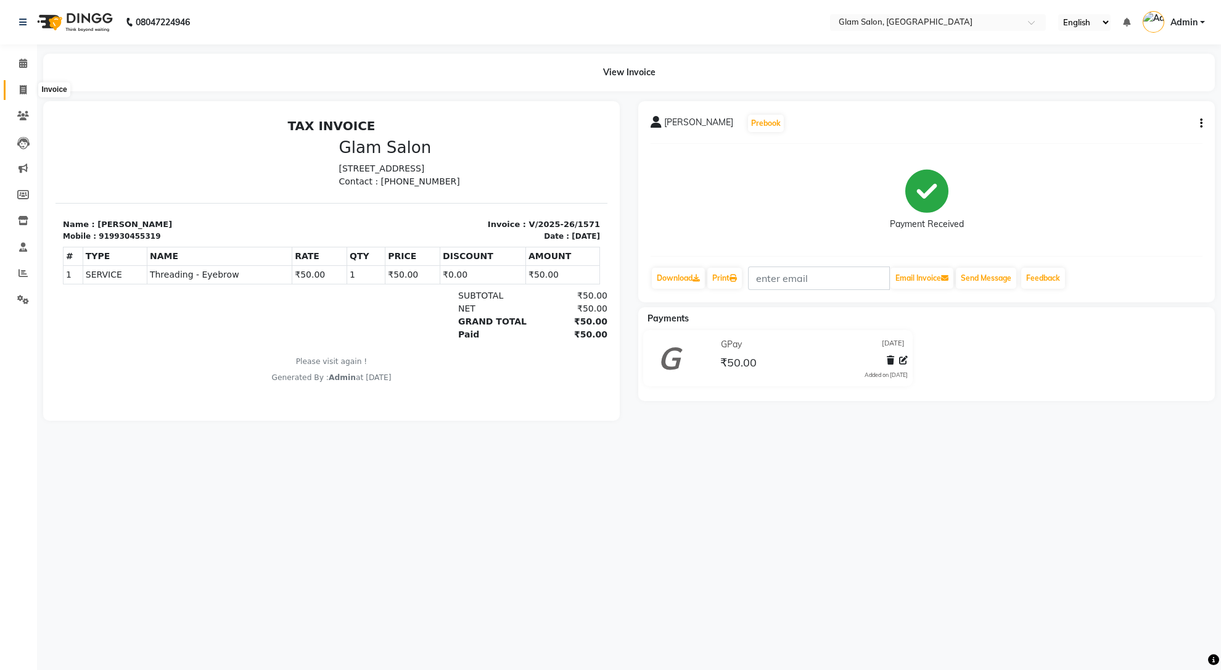
click at [20, 93] on icon at bounding box center [23, 89] width 7 height 9
select select "5447"
select select "service"
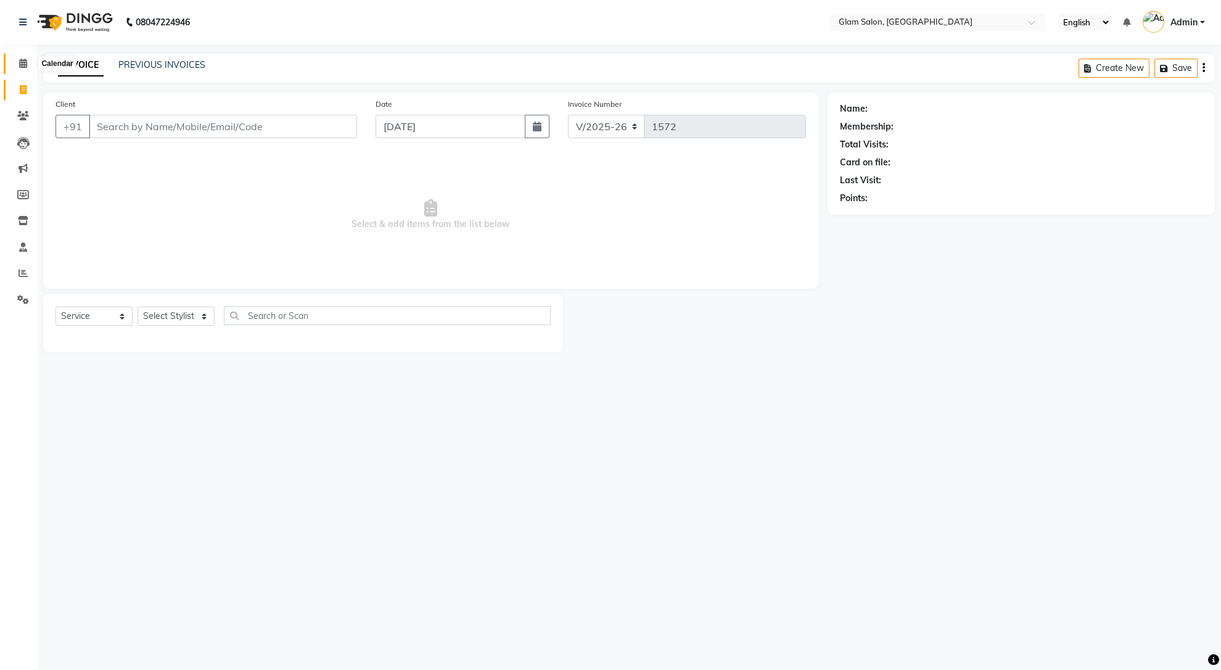
click at [25, 62] on icon at bounding box center [23, 63] width 8 height 9
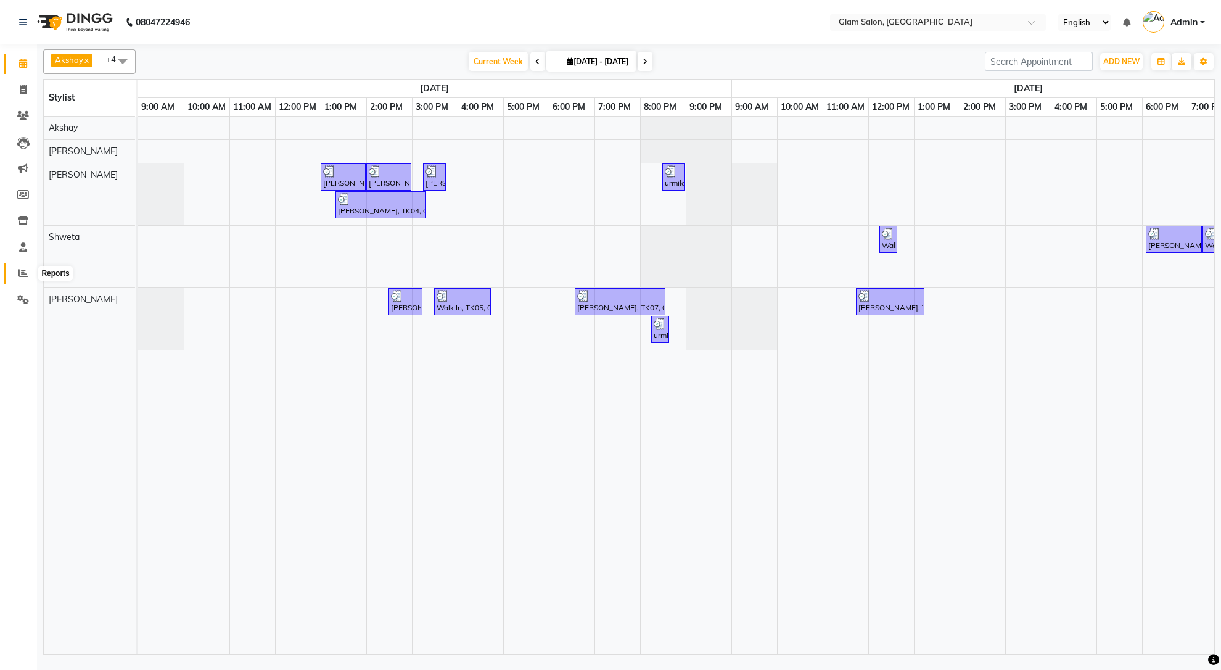
click at [20, 273] on icon at bounding box center [23, 272] width 9 height 9
